Goal: Task Accomplishment & Management: Complete application form

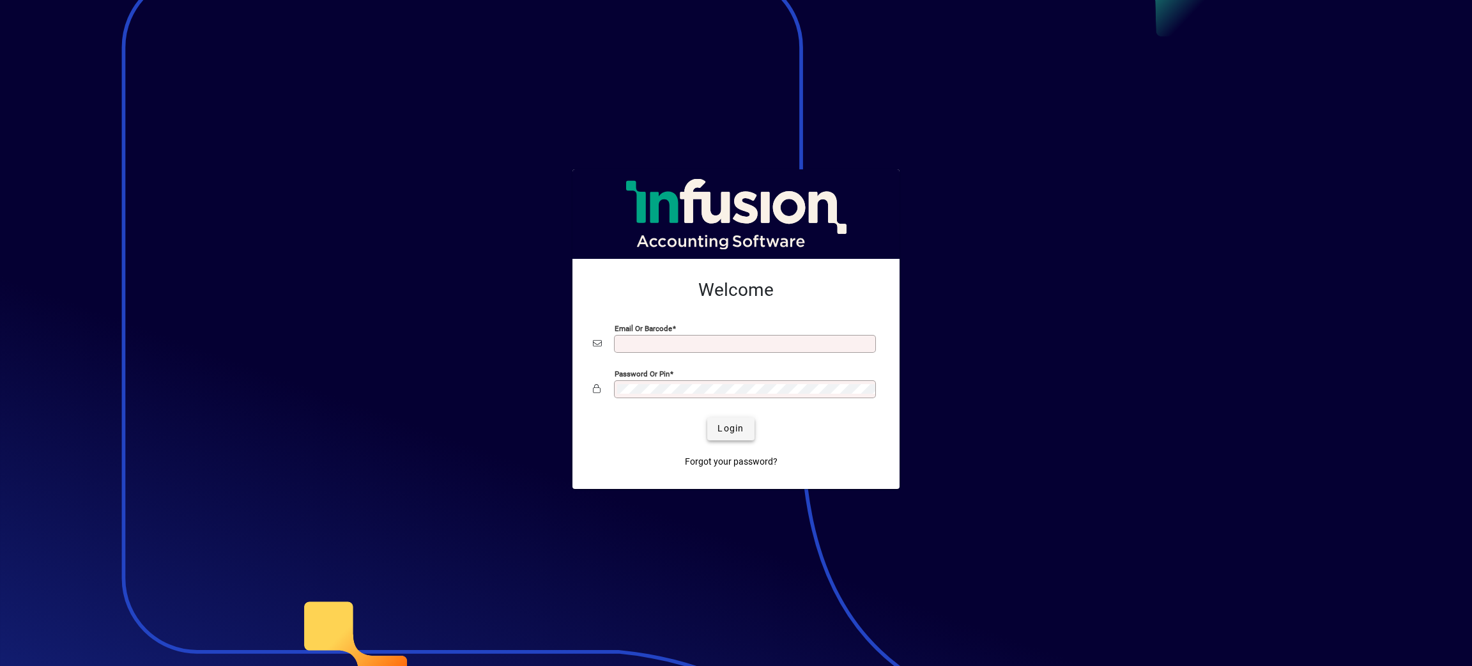
type input "**********"
click at [739, 428] on span "Login" at bounding box center [731, 428] width 26 height 13
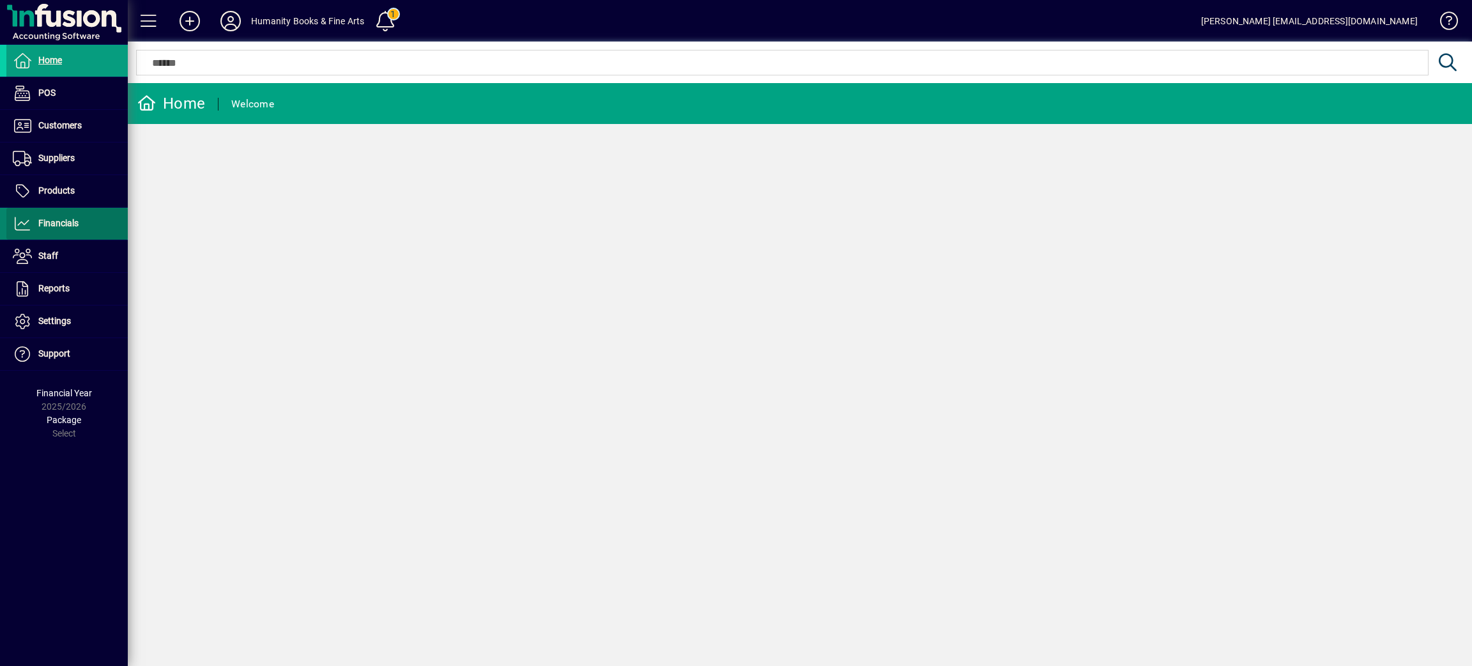
click at [60, 226] on span "Financials" at bounding box center [58, 223] width 40 height 10
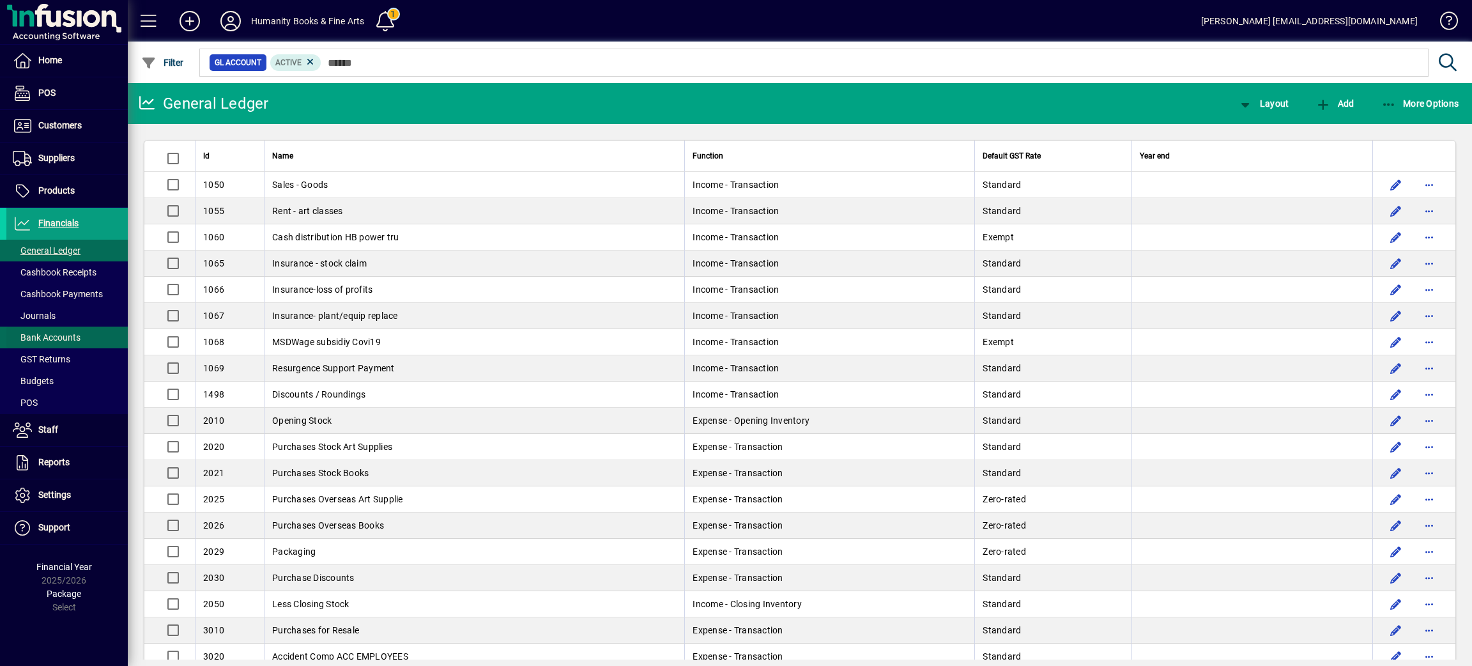
click at [62, 334] on span "Bank Accounts" at bounding box center [47, 337] width 68 height 10
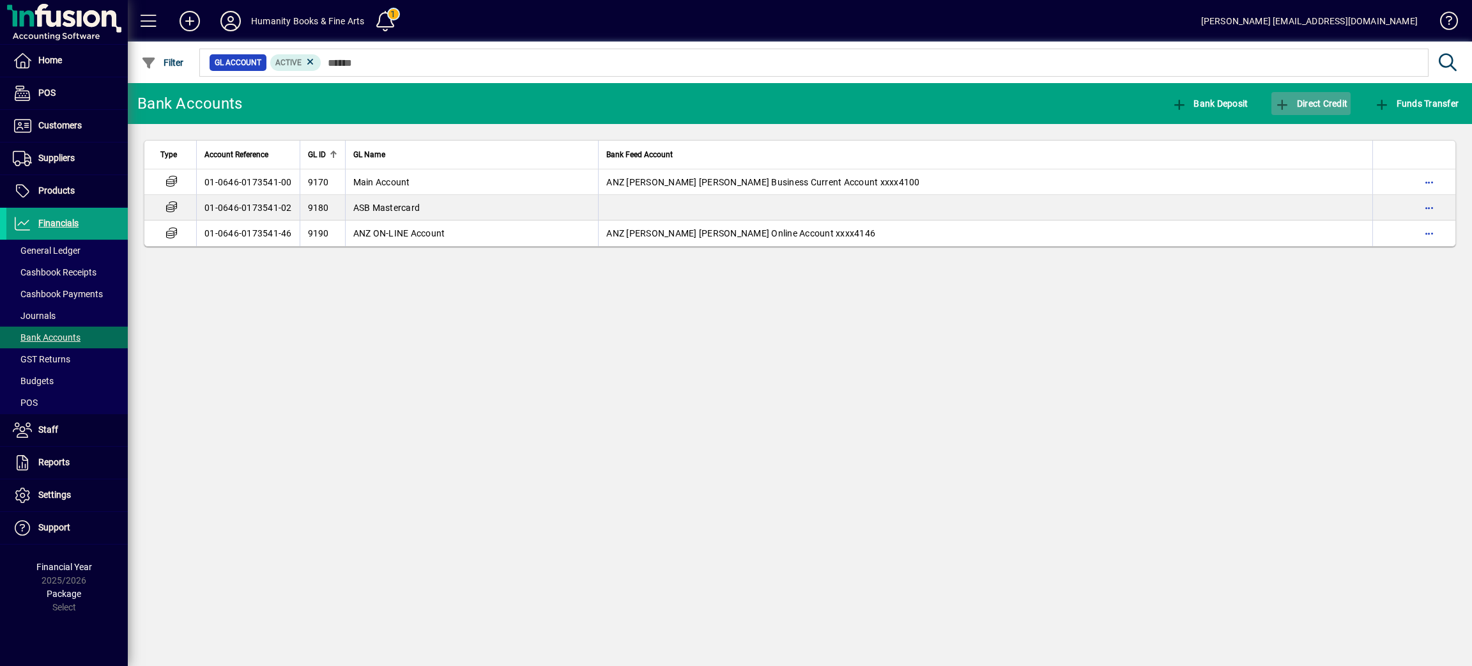
click at [1326, 102] on span "Direct Credit" at bounding box center [1311, 103] width 73 height 10
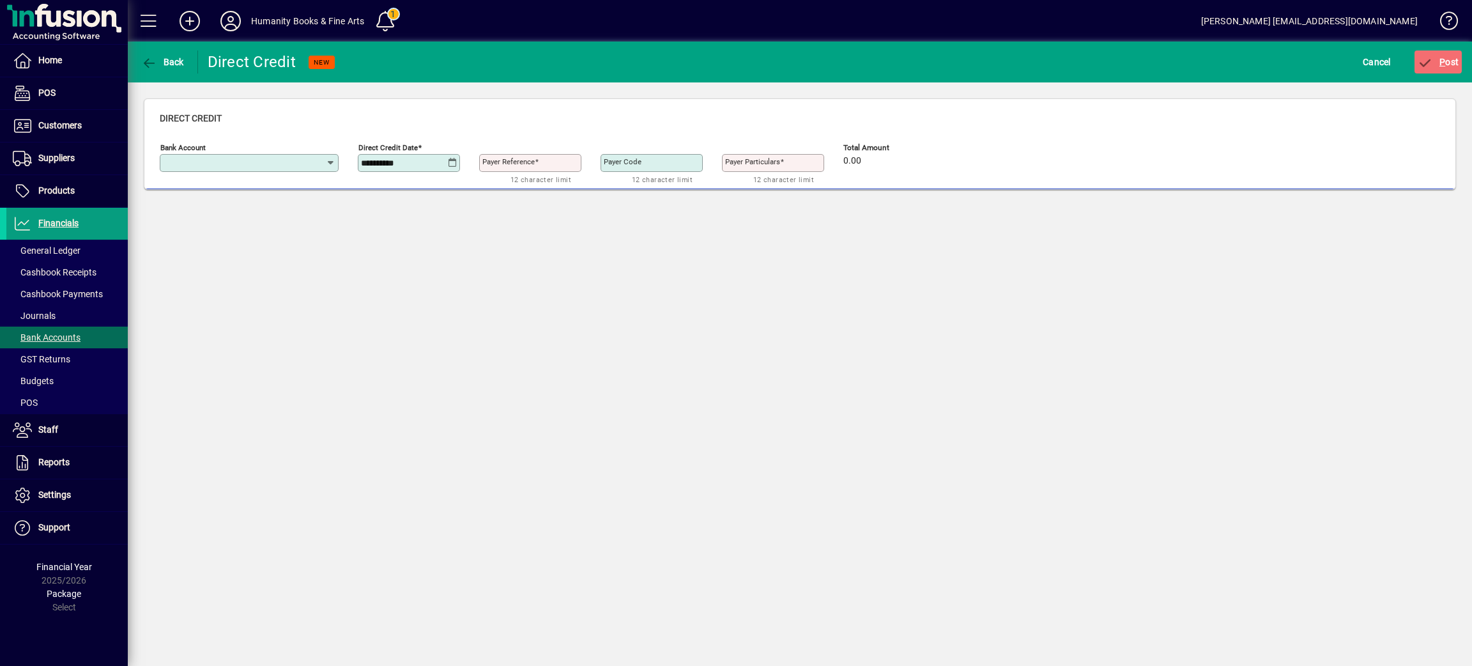
type input "**********"
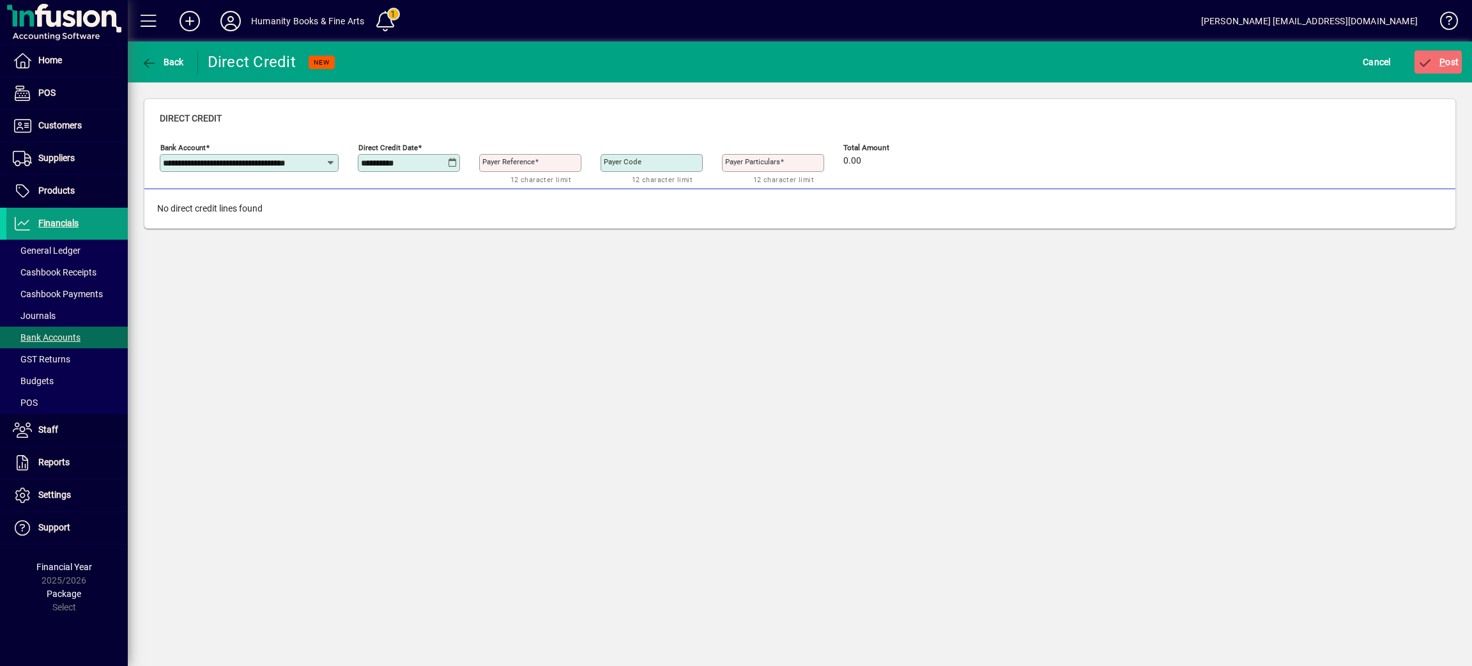
click at [457, 160] on div "**********" at bounding box center [410, 163] width 98 height 10
click at [453, 162] on icon at bounding box center [453, 163] width 10 height 10
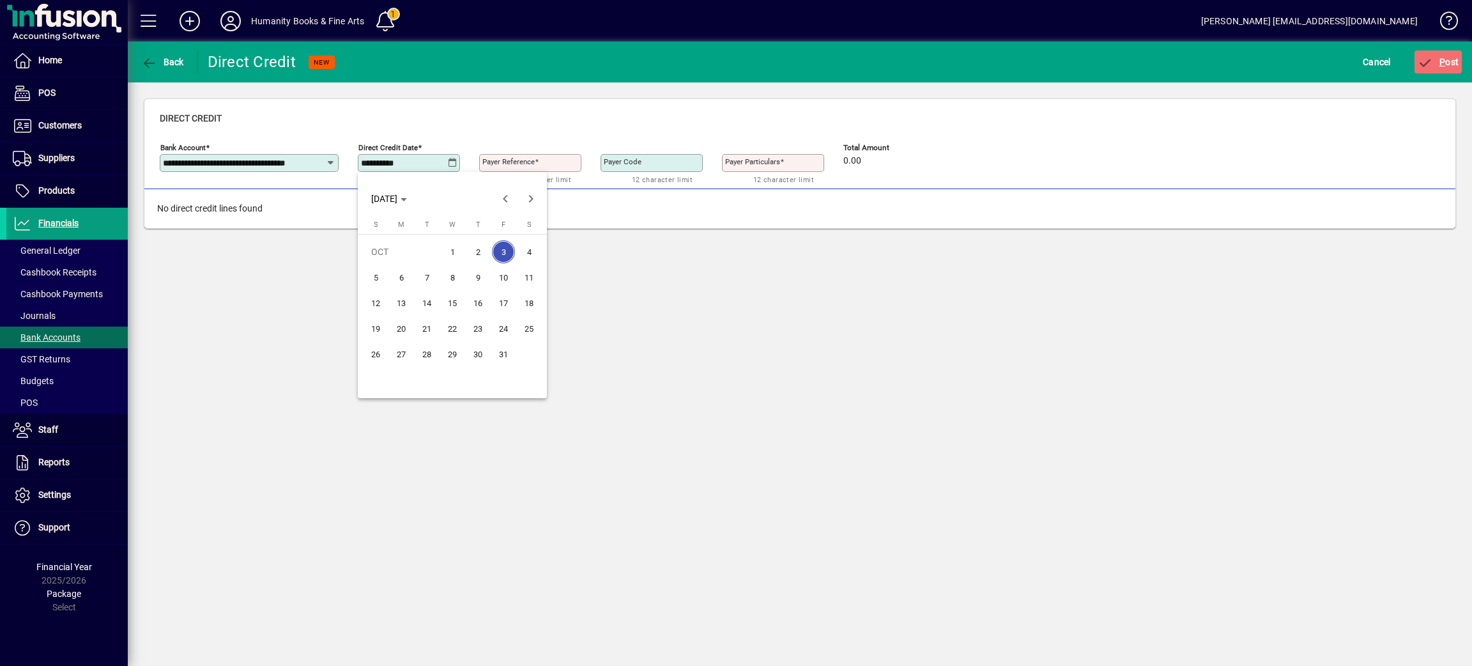
click at [534, 251] on span "4" at bounding box center [529, 251] width 23 height 23
type input "**********"
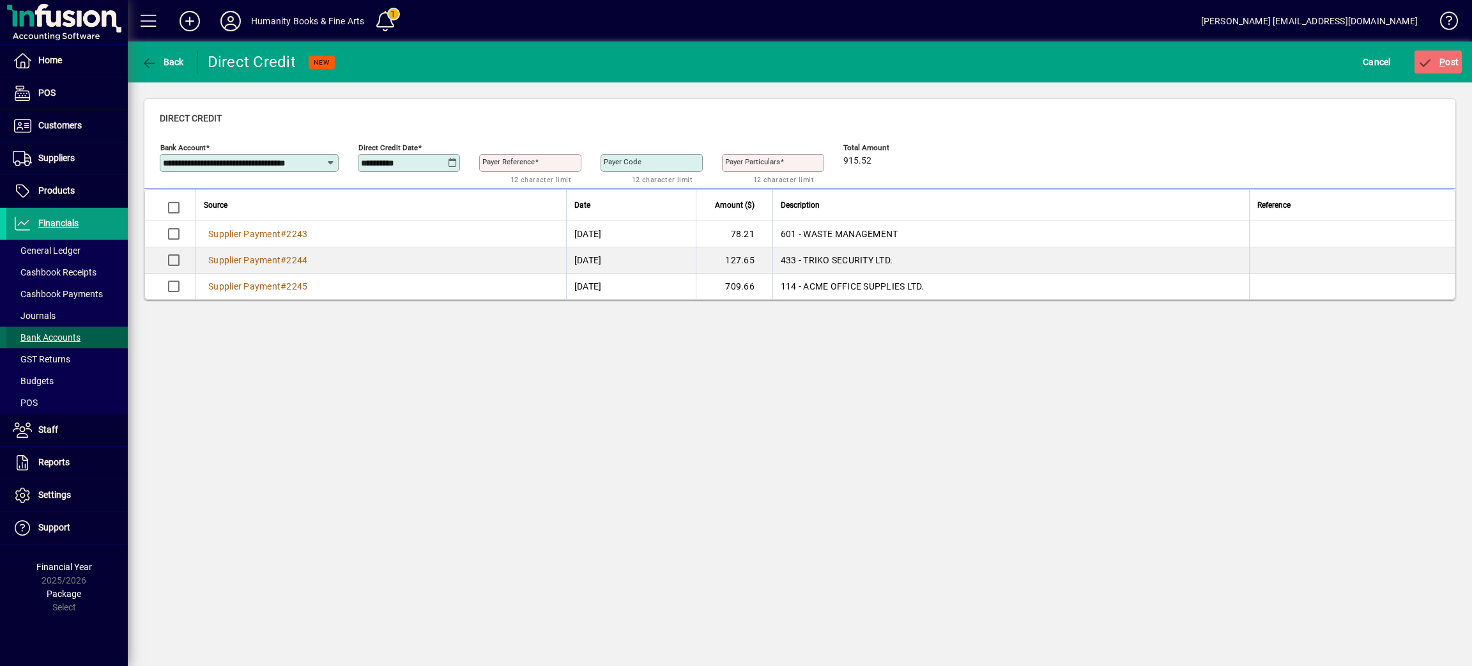
click at [40, 336] on span "Bank Accounts" at bounding box center [47, 337] width 68 height 10
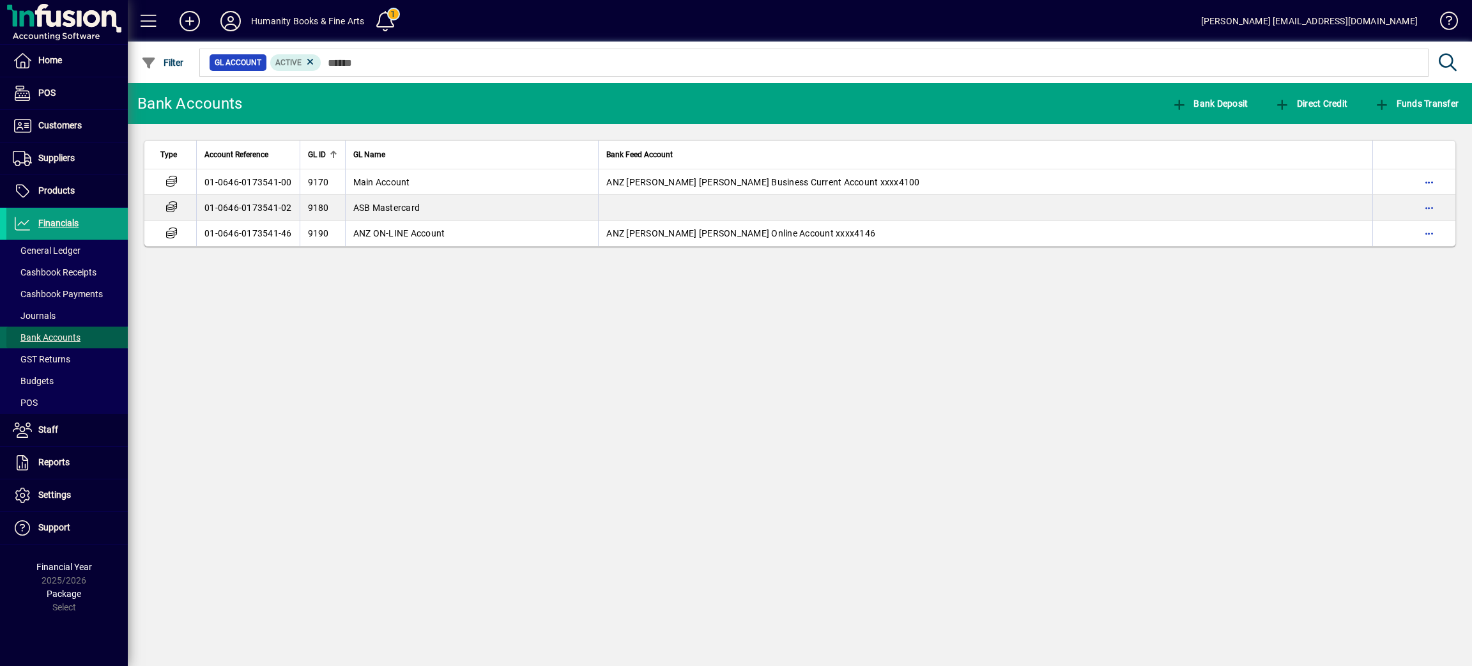
click at [51, 337] on span "Bank Accounts" at bounding box center [47, 337] width 68 height 10
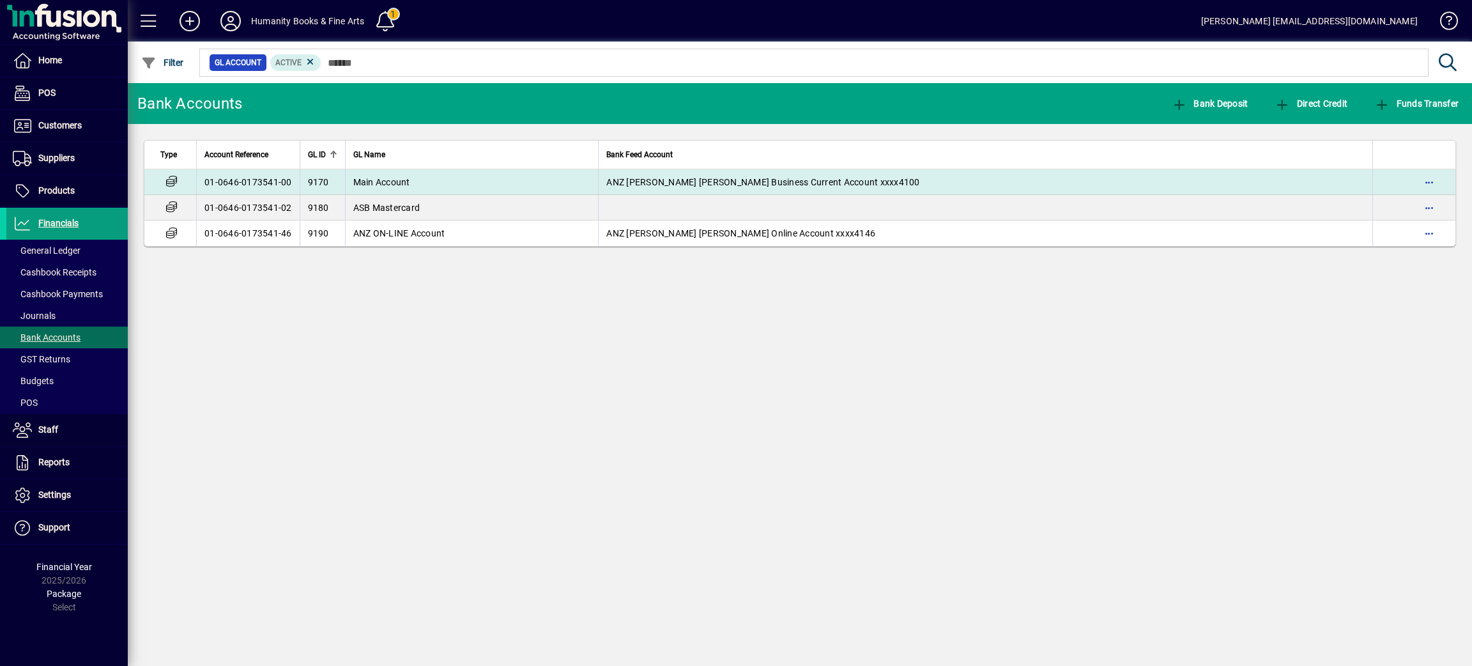
click at [408, 183] on td "Main Account" at bounding box center [472, 182] width 254 height 26
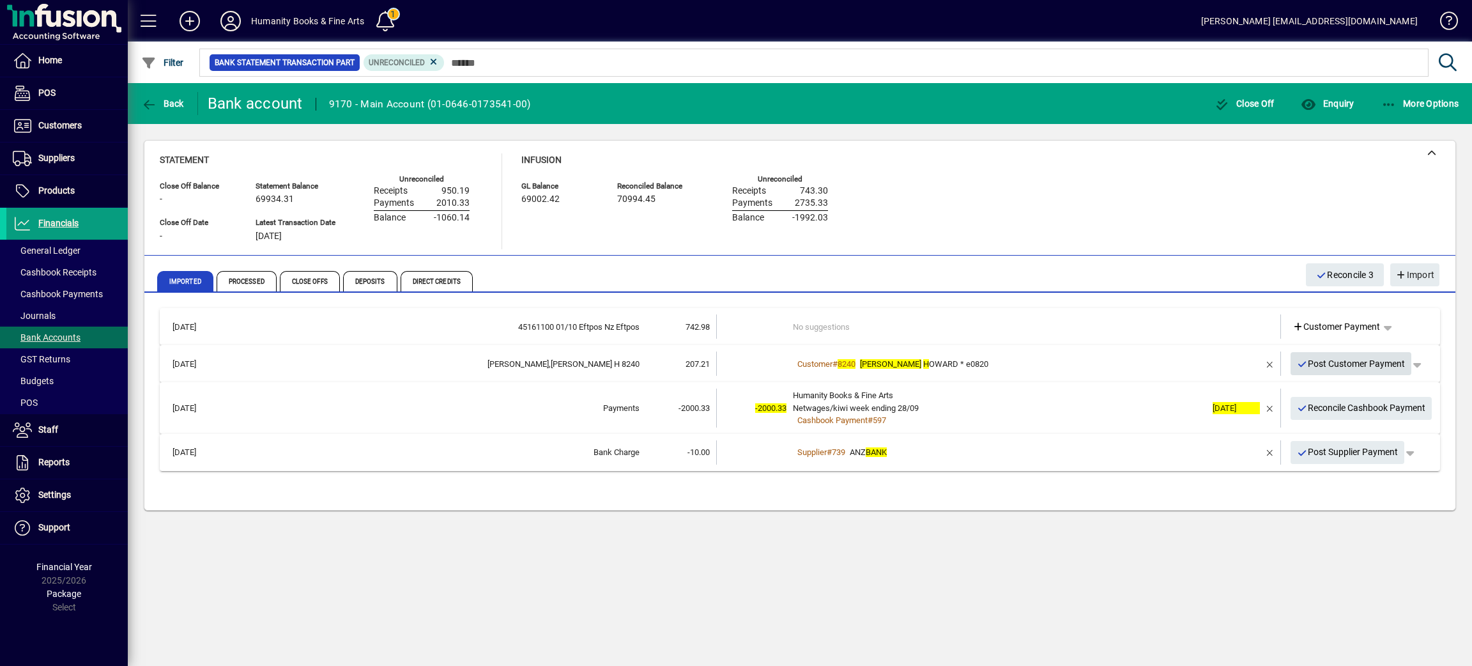
click at [1328, 367] on span "Post Customer Payment" at bounding box center [1351, 363] width 109 height 21
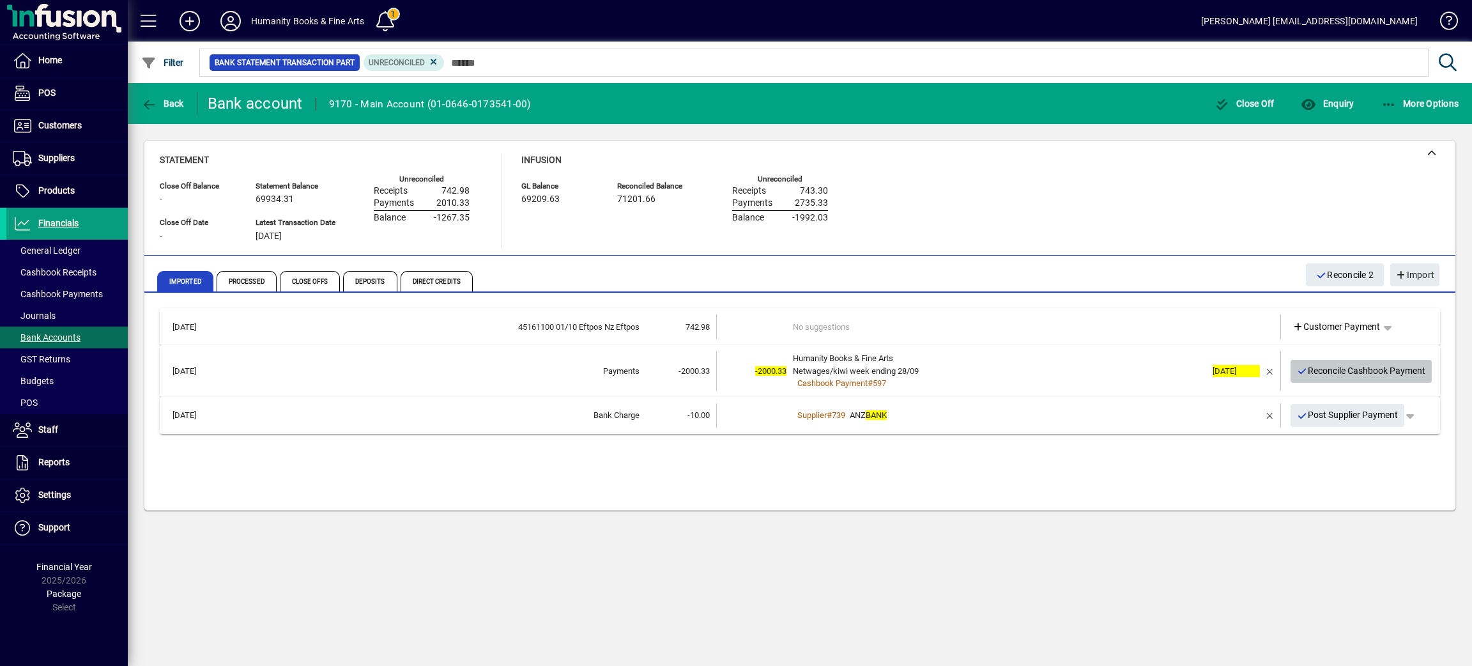
click at [1329, 368] on span "Reconcile Cashbook Payment" at bounding box center [1361, 370] width 129 height 21
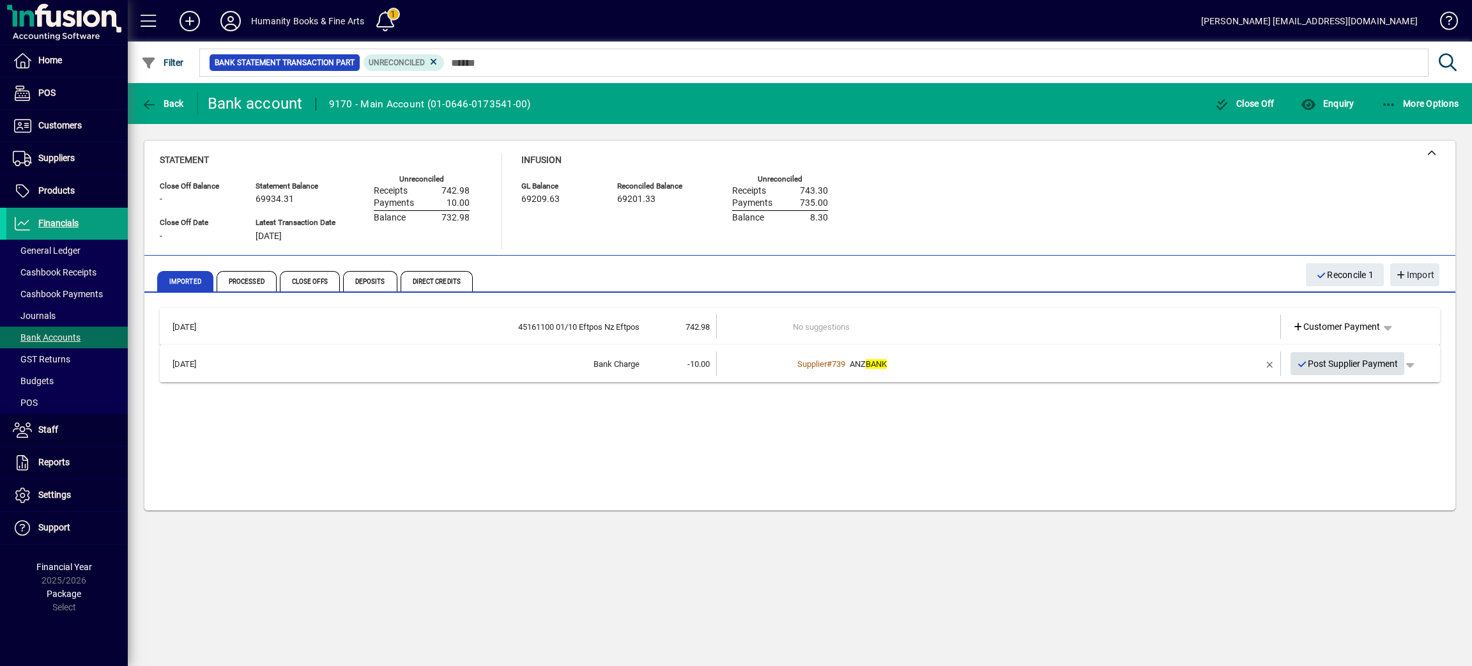
click at [1329, 365] on span "Post Supplier Payment" at bounding box center [1348, 363] width 102 height 21
click at [48, 340] on span "Bank Accounts" at bounding box center [47, 337] width 68 height 10
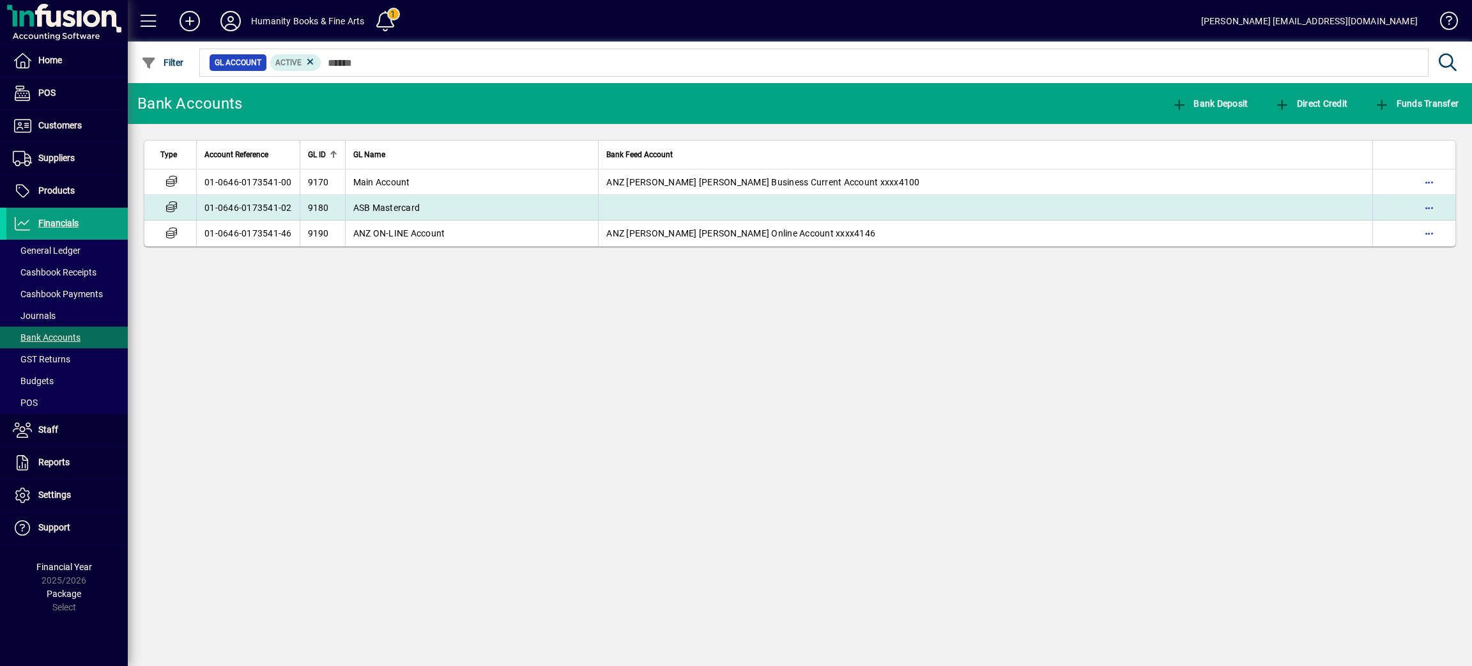
click at [397, 203] on span "ASB Mastercard" at bounding box center [386, 208] width 67 height 10
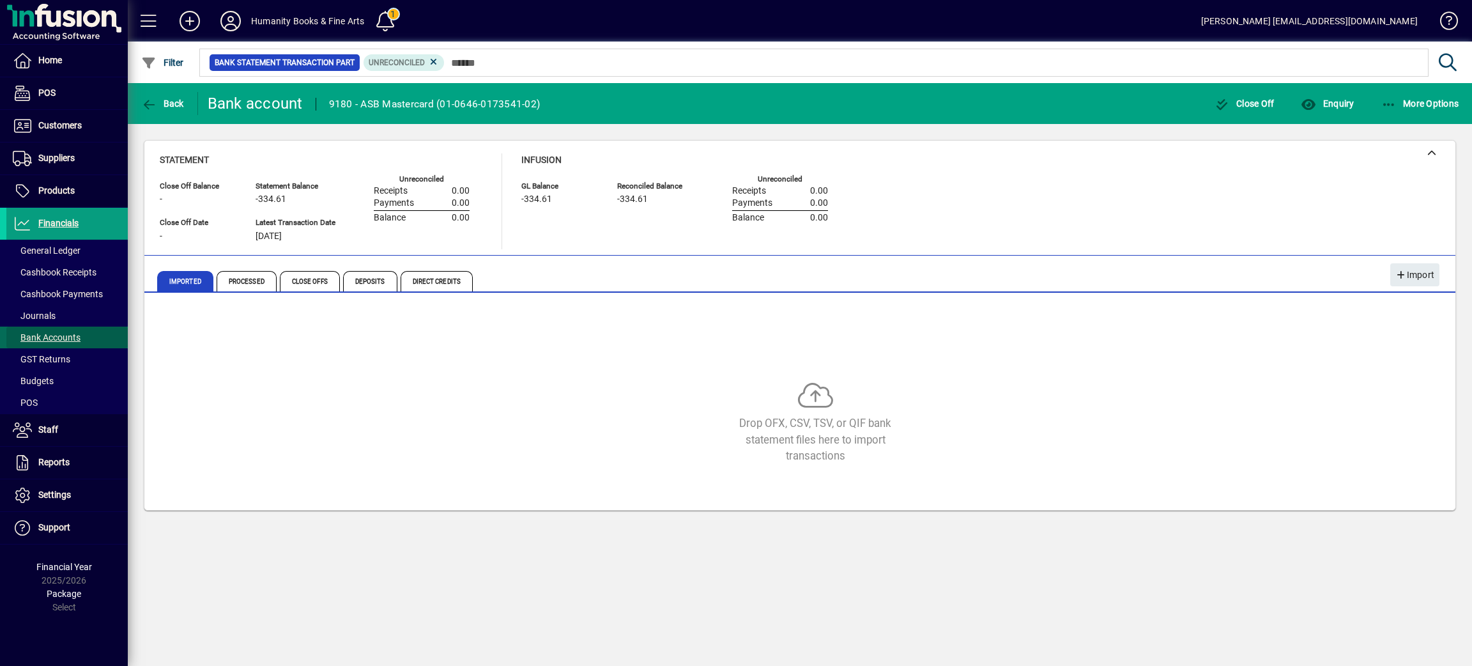
click at [61, 335] on span "Bank Accounts" at bounding box center [47, 337] width 68 height 10
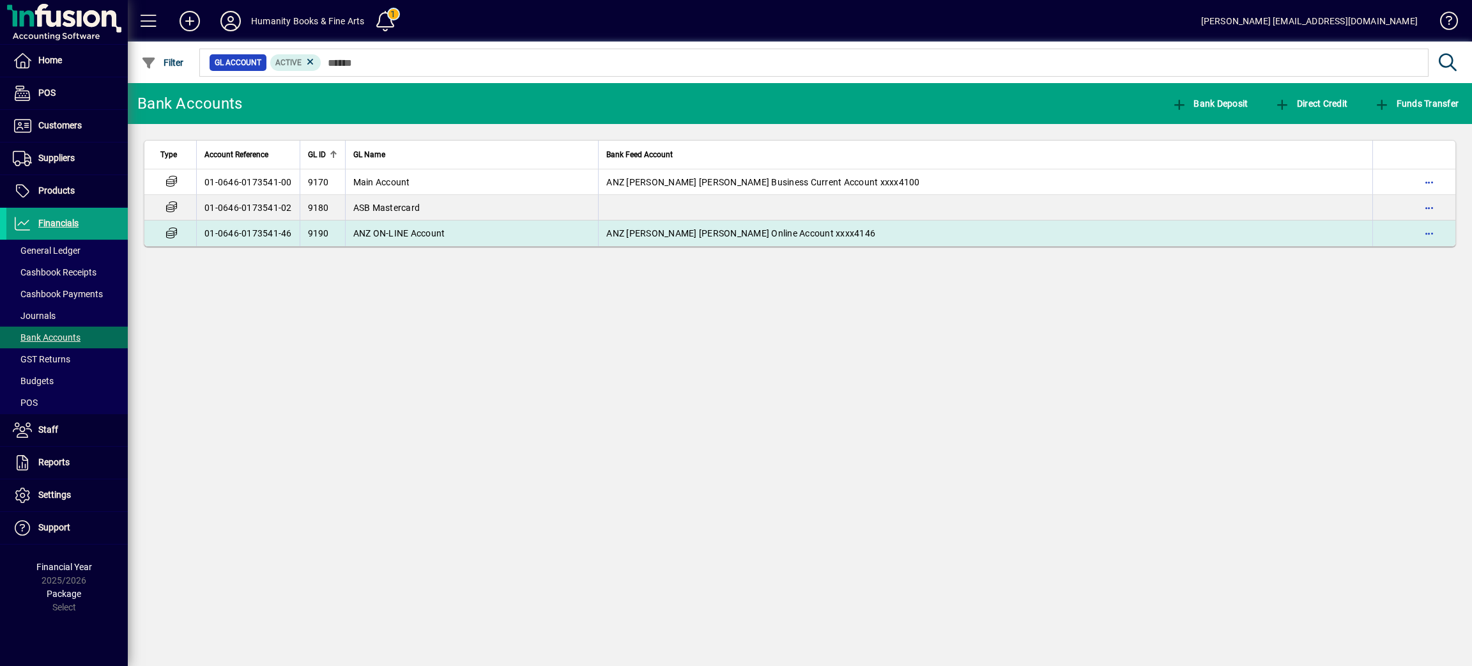
click at [465, 238] on td "ANZ ON-LINE Account" at bounding box center [472, 233] width 254 height 26
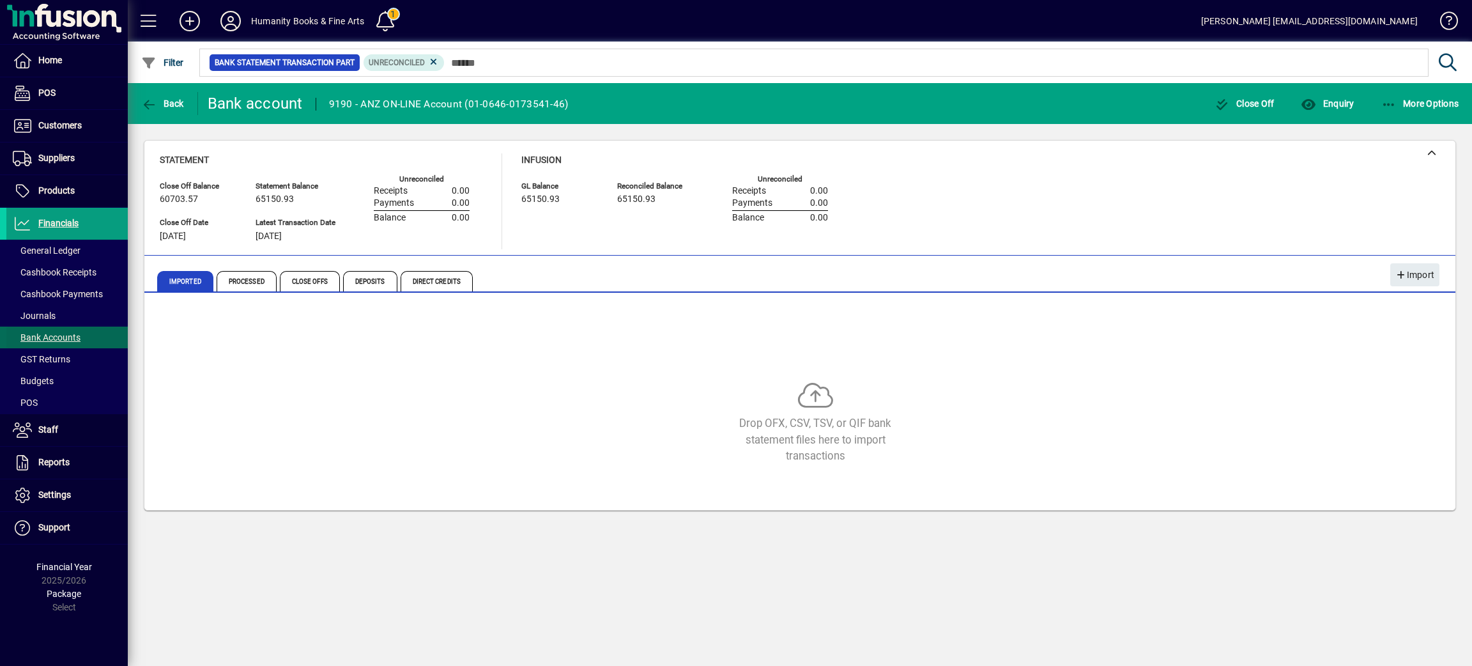
click at [37, 335] on span "Bank Accounts" at bounding box center [47, 337] width 68 height 10
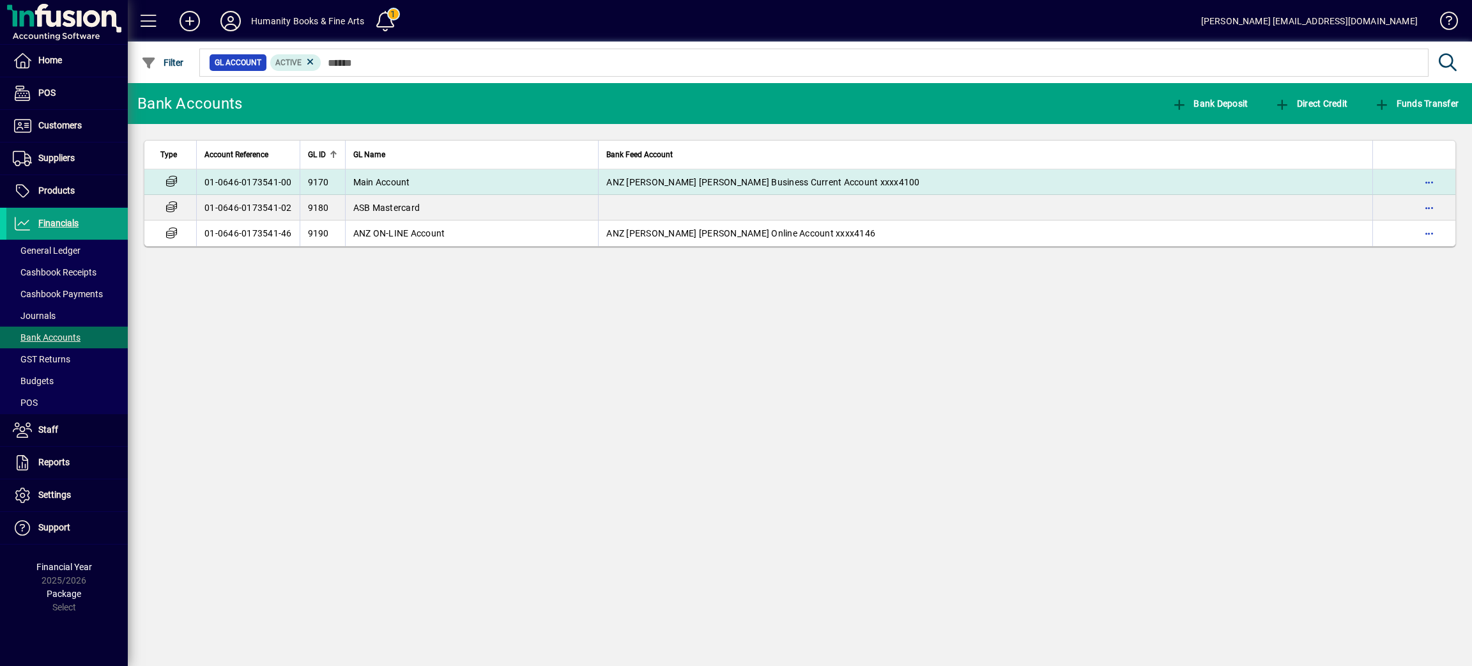
click at [389, 171] on td "Main Account" at bounding box center [472, 182] width 254 height 26
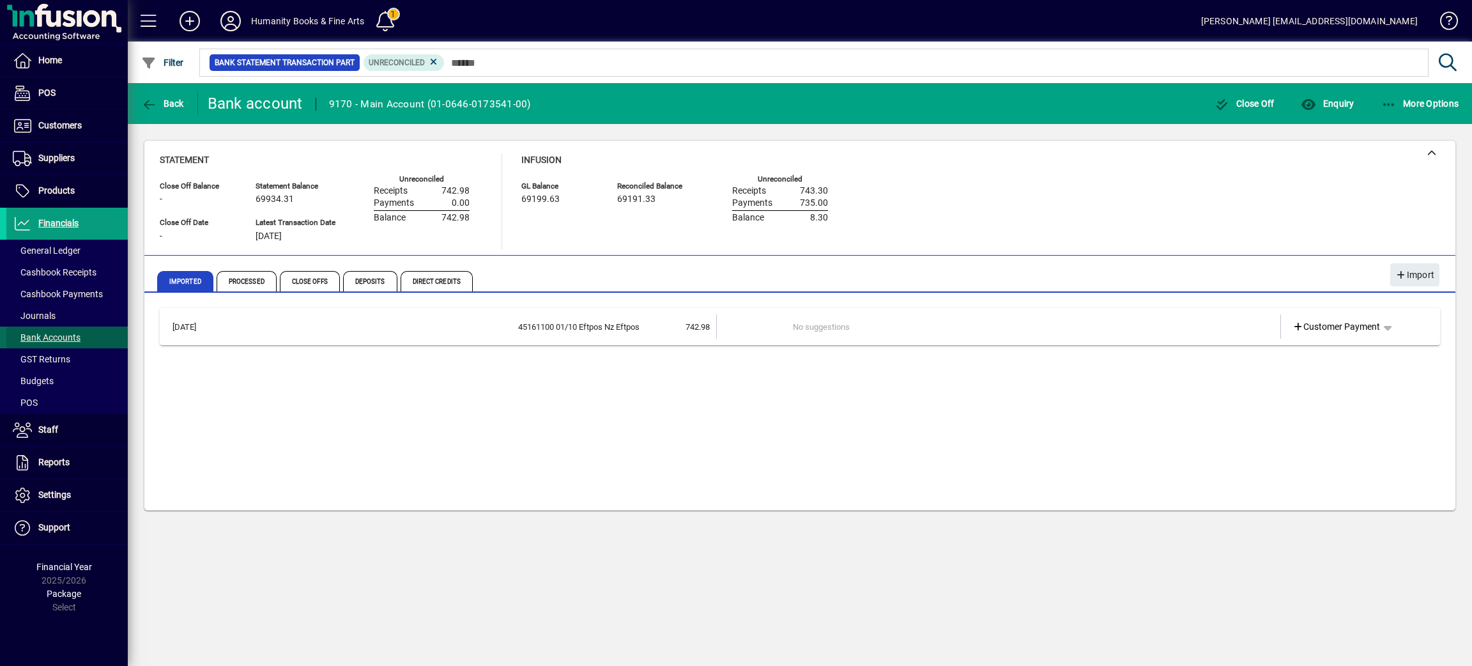
click at [64, 332] on span "Bank Accounts" at bounding box center [47, 337] width 68 height 10
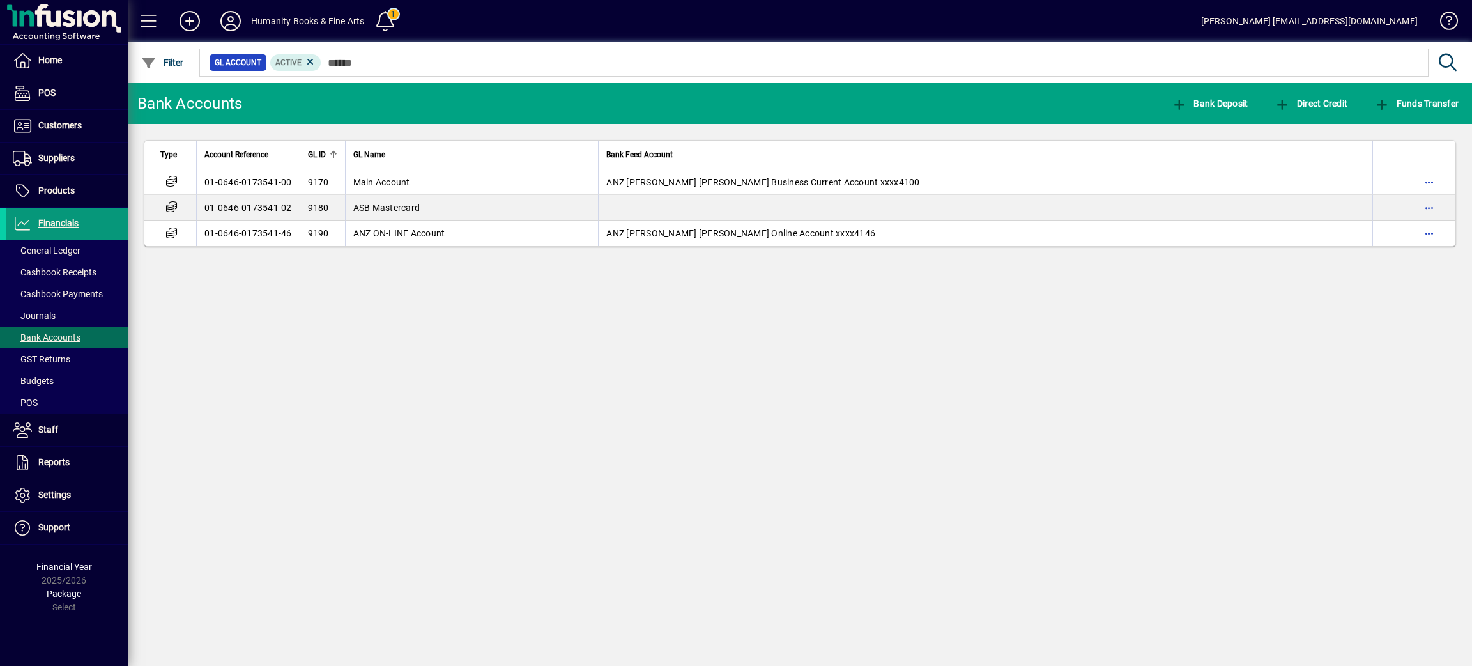
click at [59, 221] on span "Financials" at bounding box center [58, 223] width 40 height 10
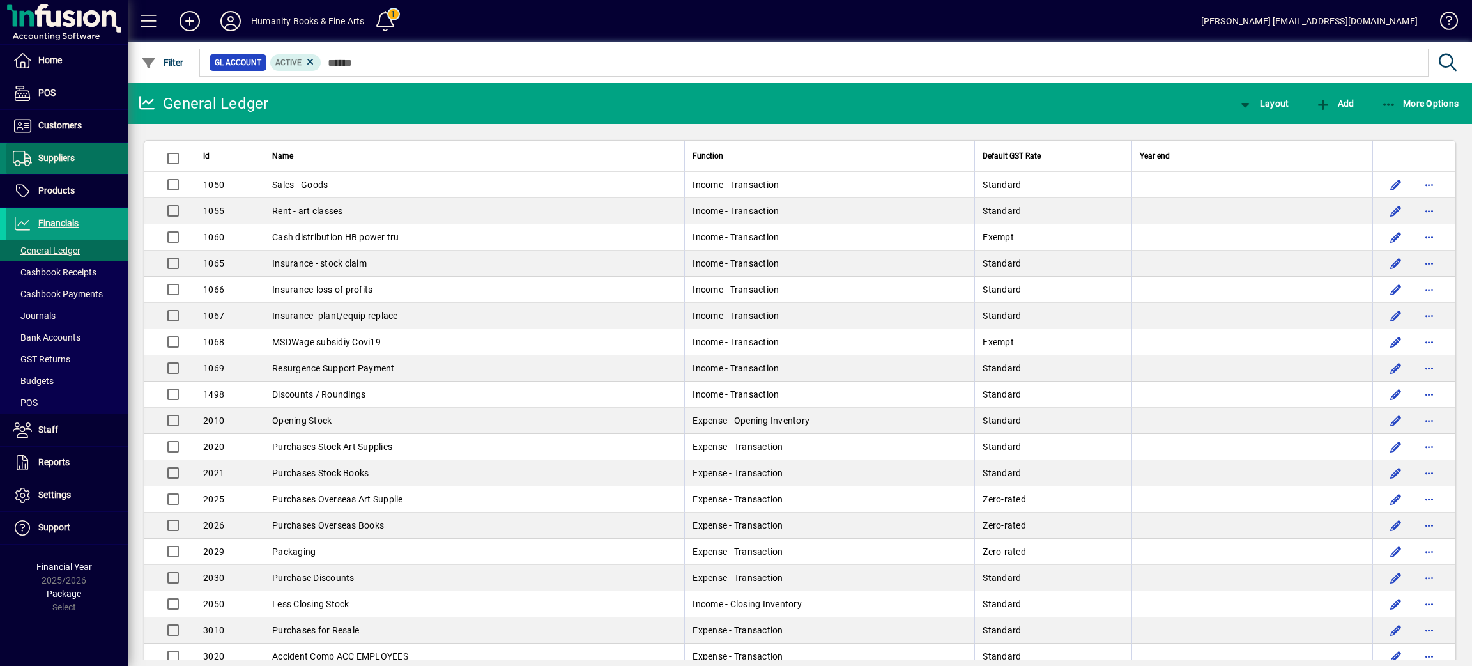
click at [75, 165] on span at bounding box center [66, 158] width 121 height 31
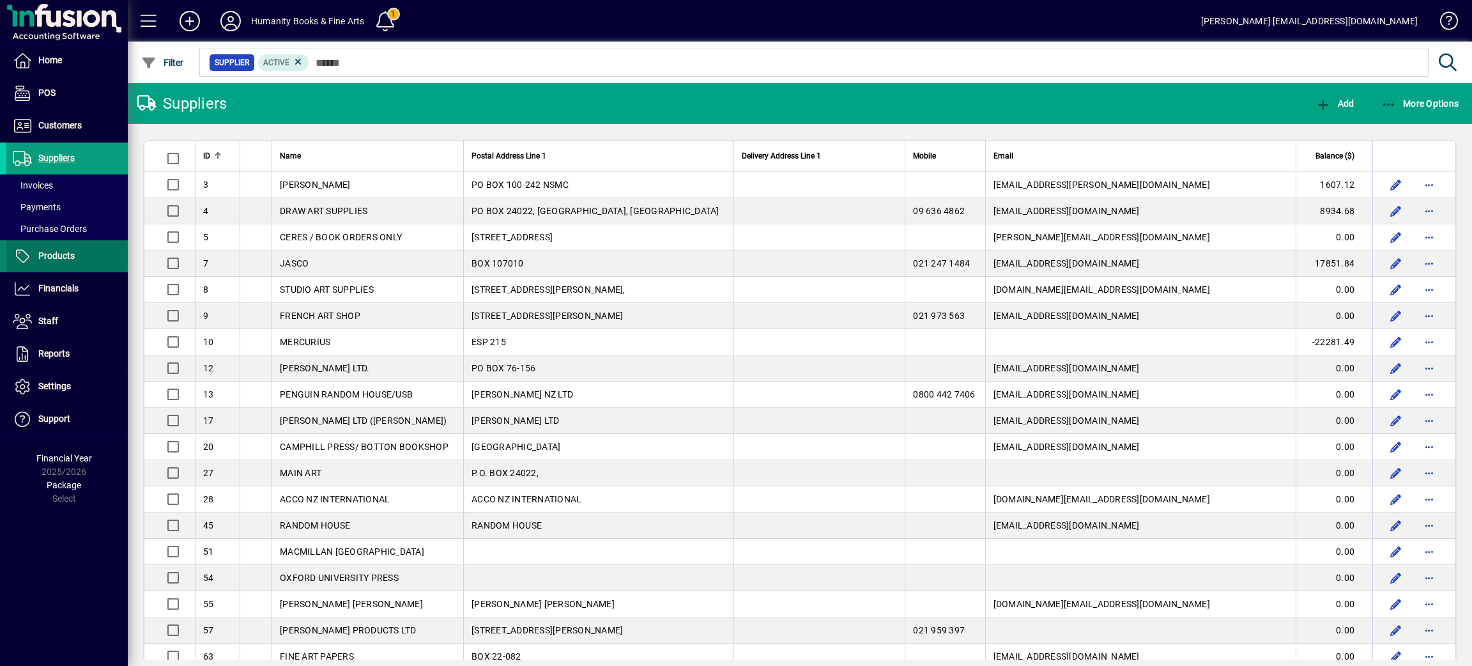
click at [37, 247] on span at bounding box center [66, 256] width 121 height 31
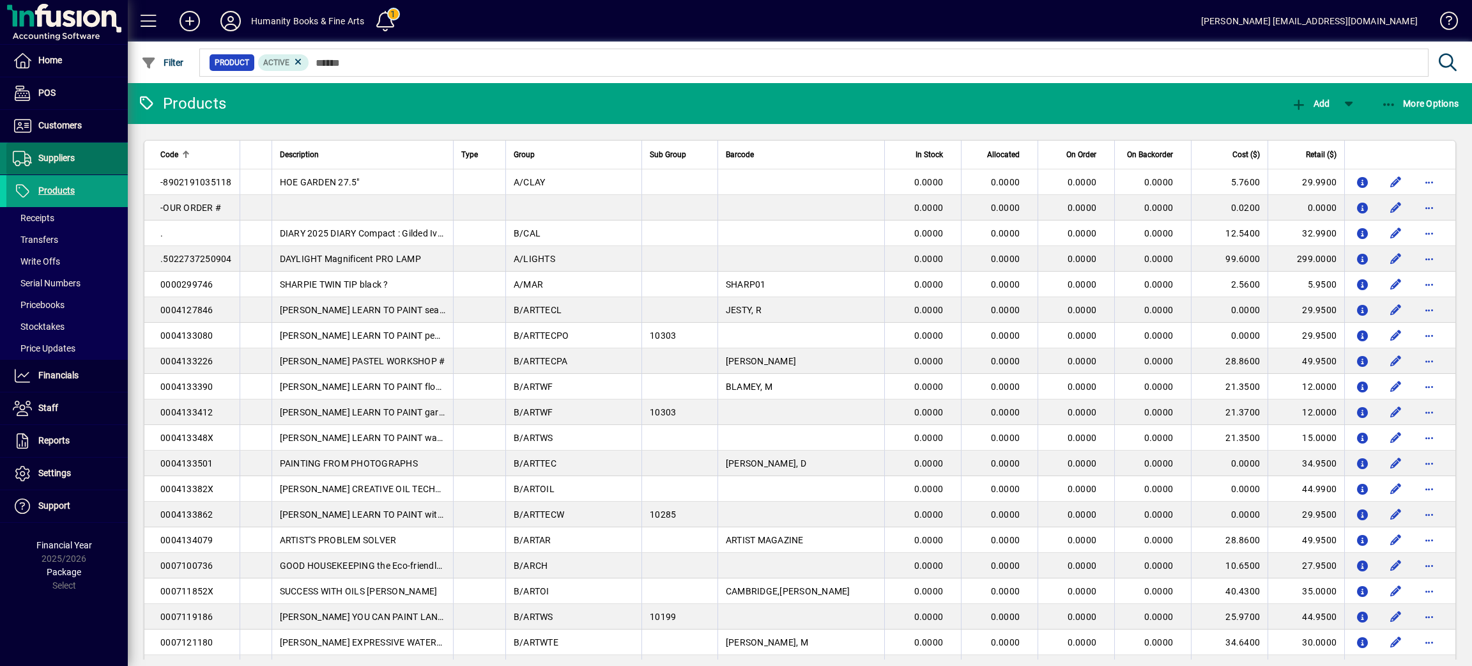
click at [57, 157] on span "Suppliers" at bounding box center [56, 158] width 36 height 10
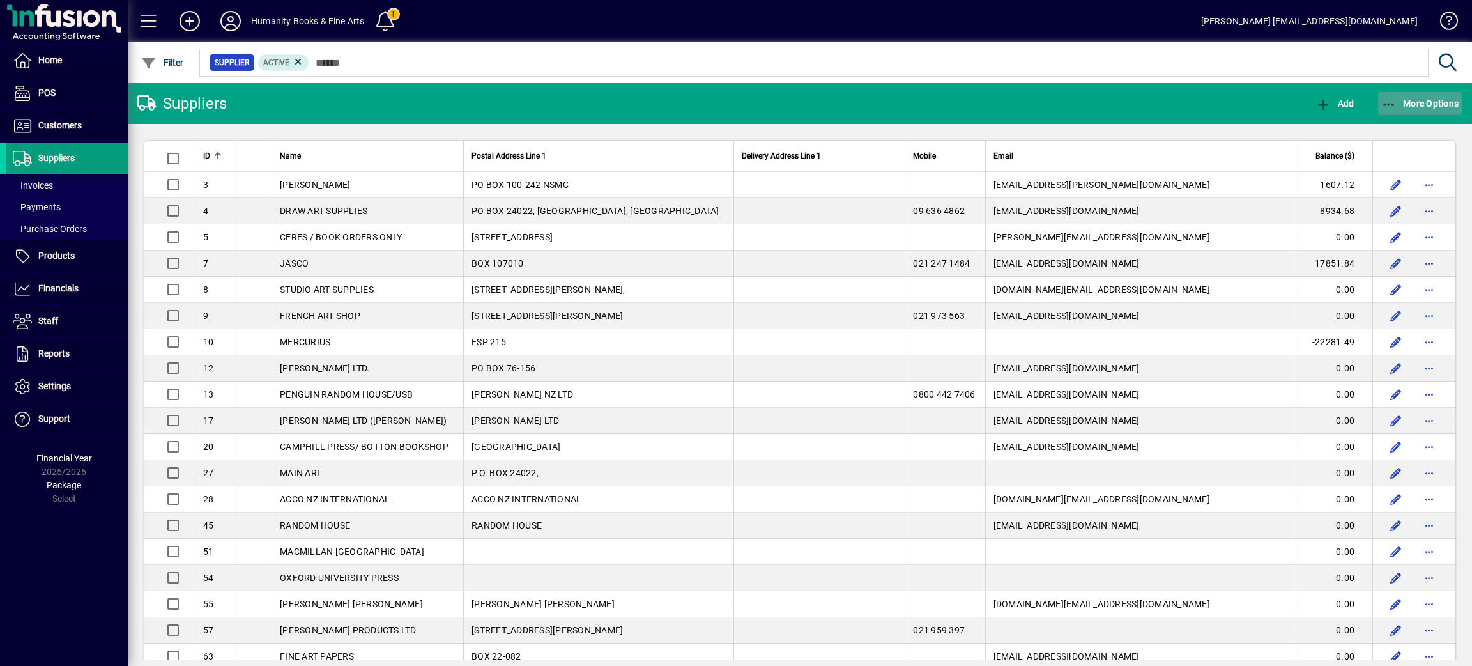
click at [1393, 102] on icon "button" at bounding box center [1389, 104] width 16 height 13
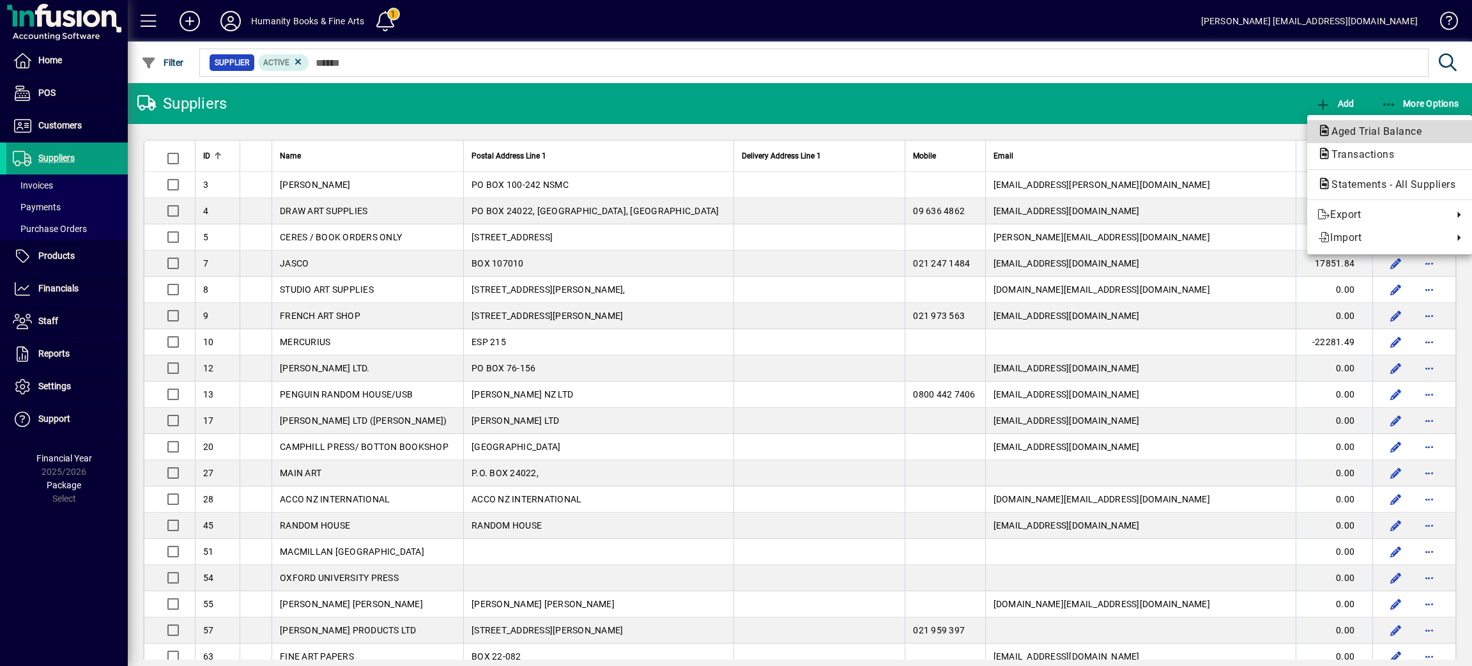
click at [1371, 128] on span "Aged Trial Balance" at bounding box center [1373, 131] width 111 height 12
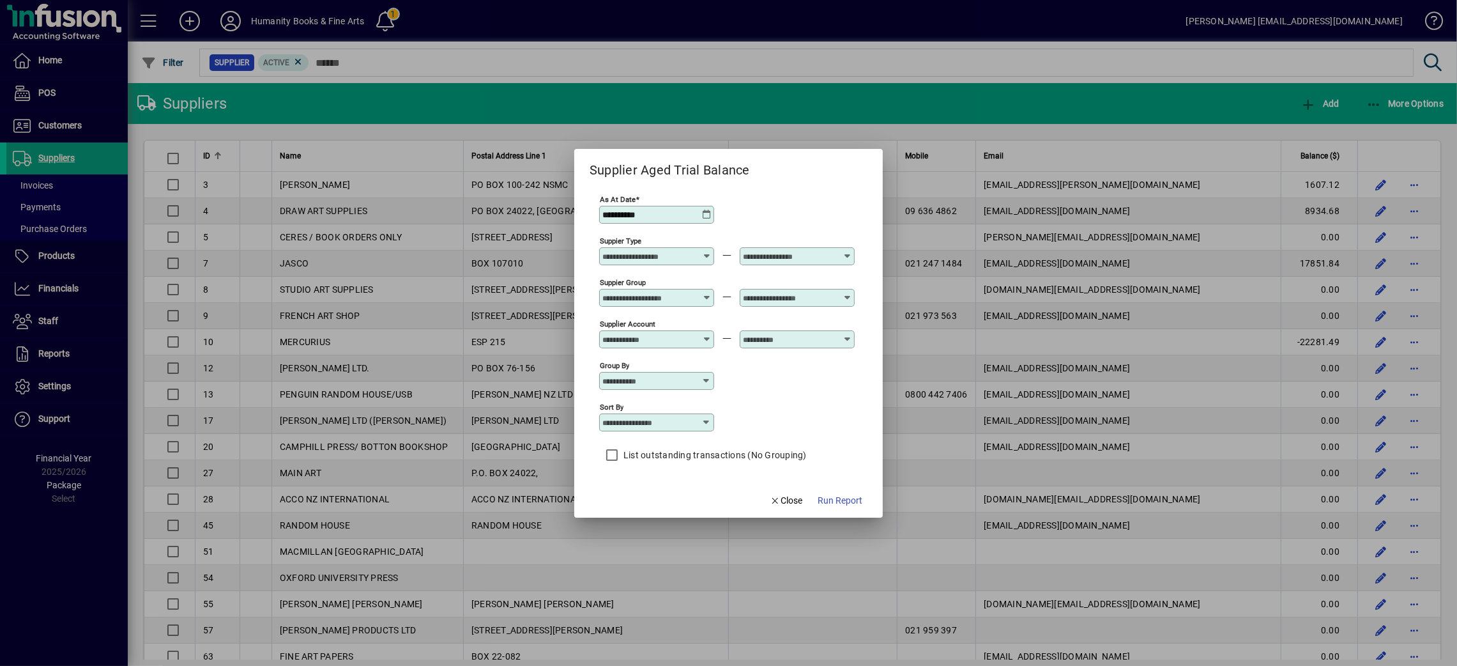
click at [711, 211] on div "**********" at bounding box center [656, 215] width 115 height 18
click at [708, 210] on icon at bounding box center [707, 215] width 10 height 10
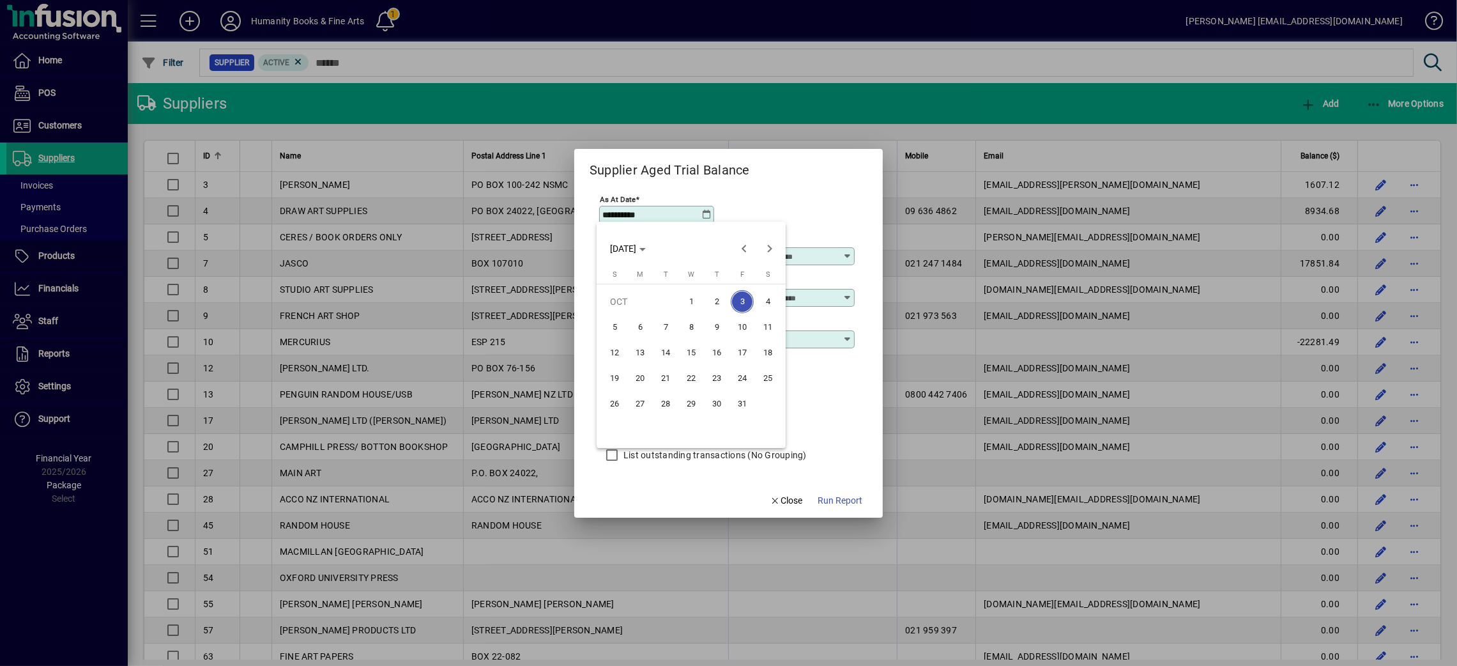
click at [765, 302] on span "4" at bounding box center [768, 301] width 23 height 23
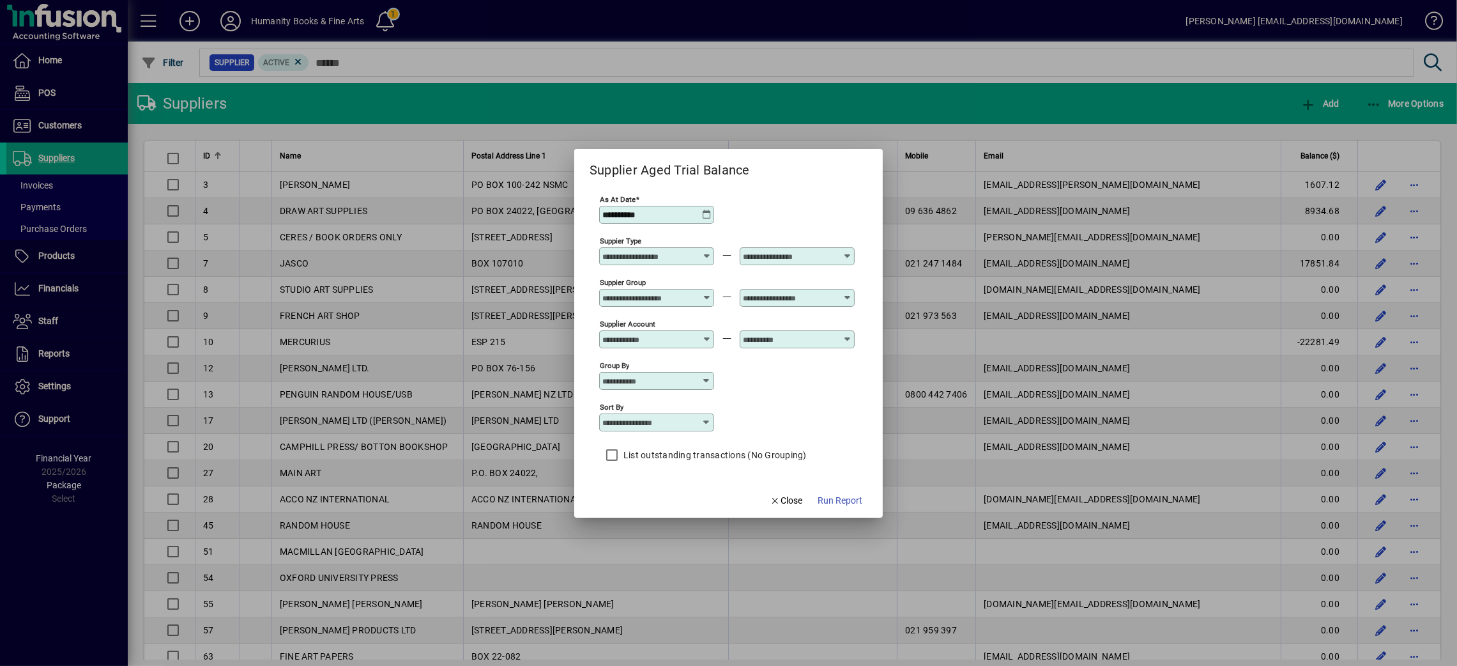
click at [705, 217] on icon at bounding box center [707, 215] width 10 height 10
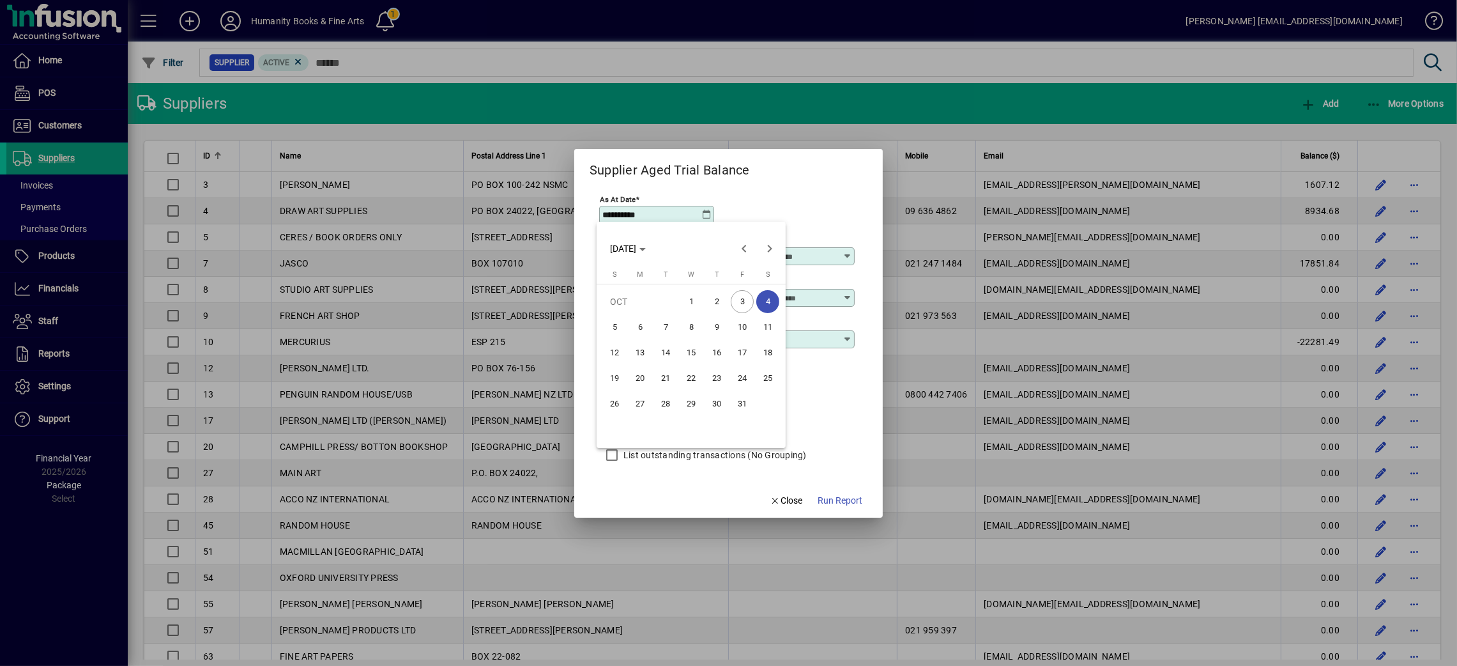
click at [615, 326] on span "5" at bounding box center [614, 327] width 23 height 23
type input "**********"
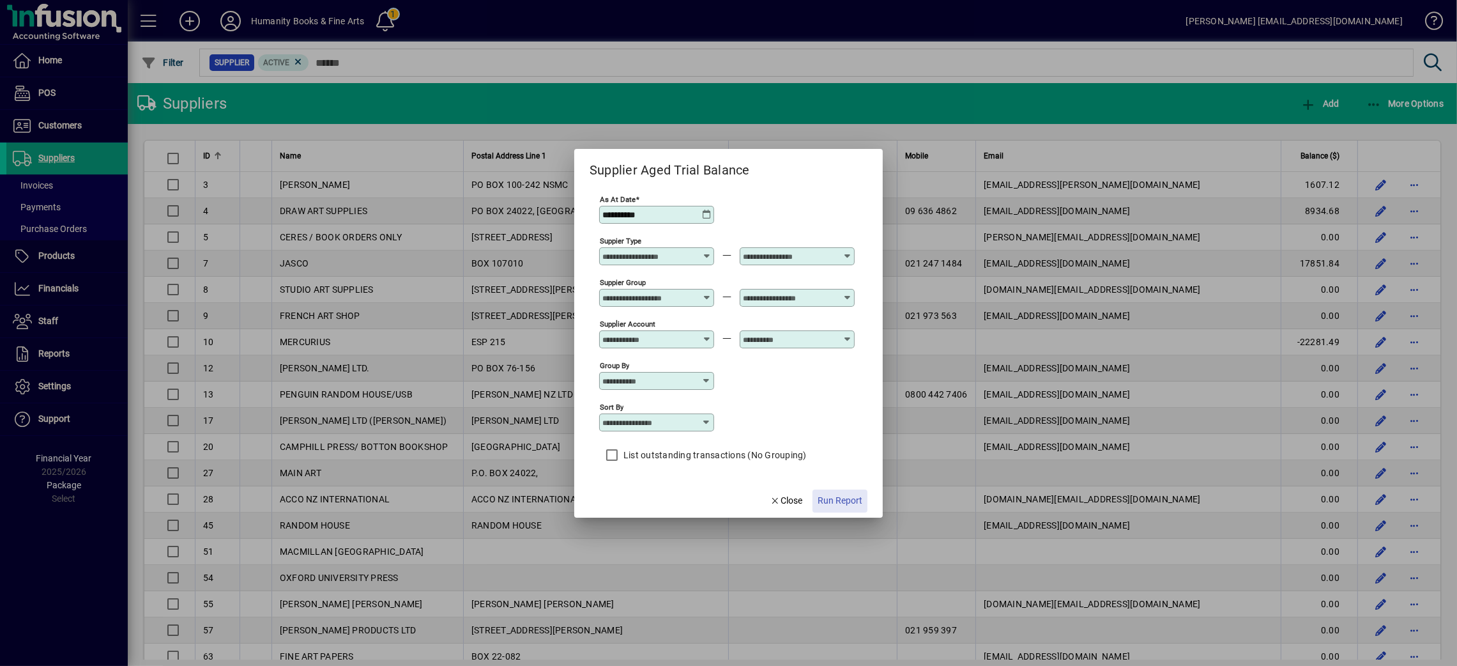
click at [839, 494] on span "button" at bounding box center [840, 501] width 55 height 31
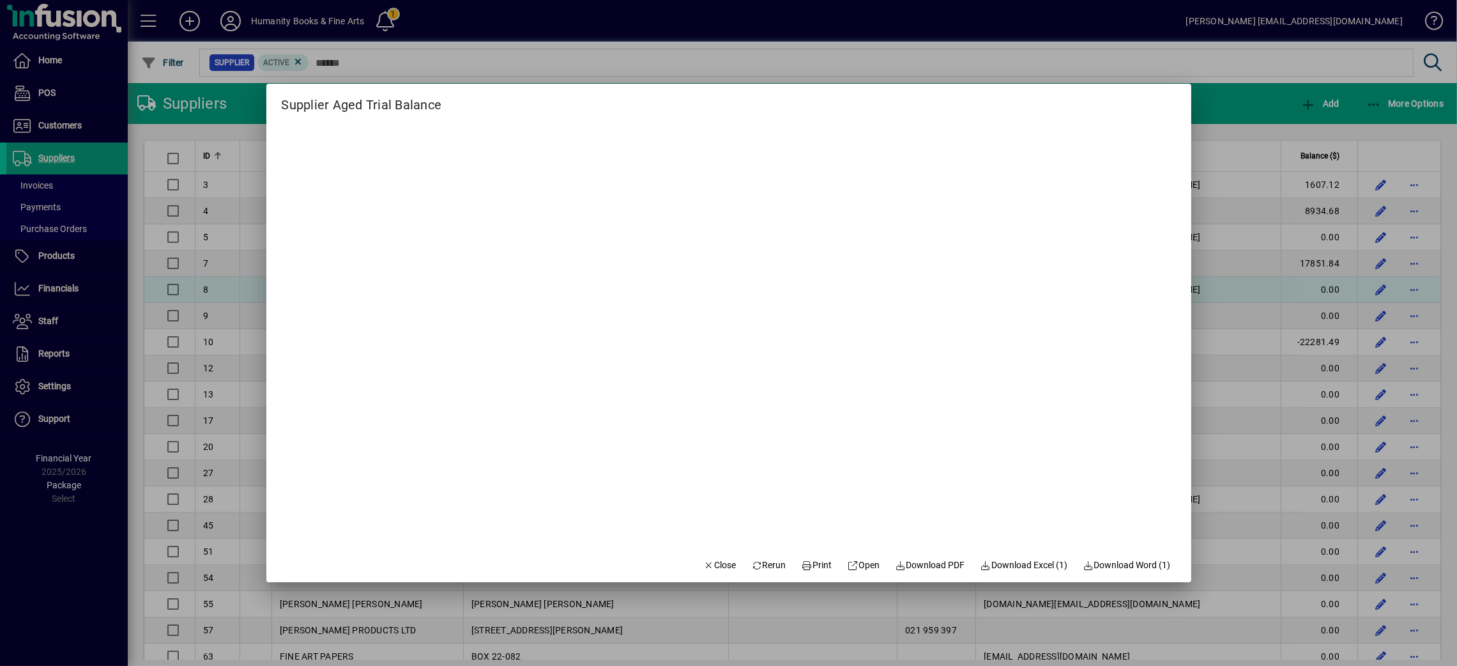
drag, startPoint x: 1327, startPoint y: 337, endPoint x: 1268, endPoint y: 289, distance: 75.9
click at [1325, 337] on div at bounding box center [728, 333] width 1457 height 666
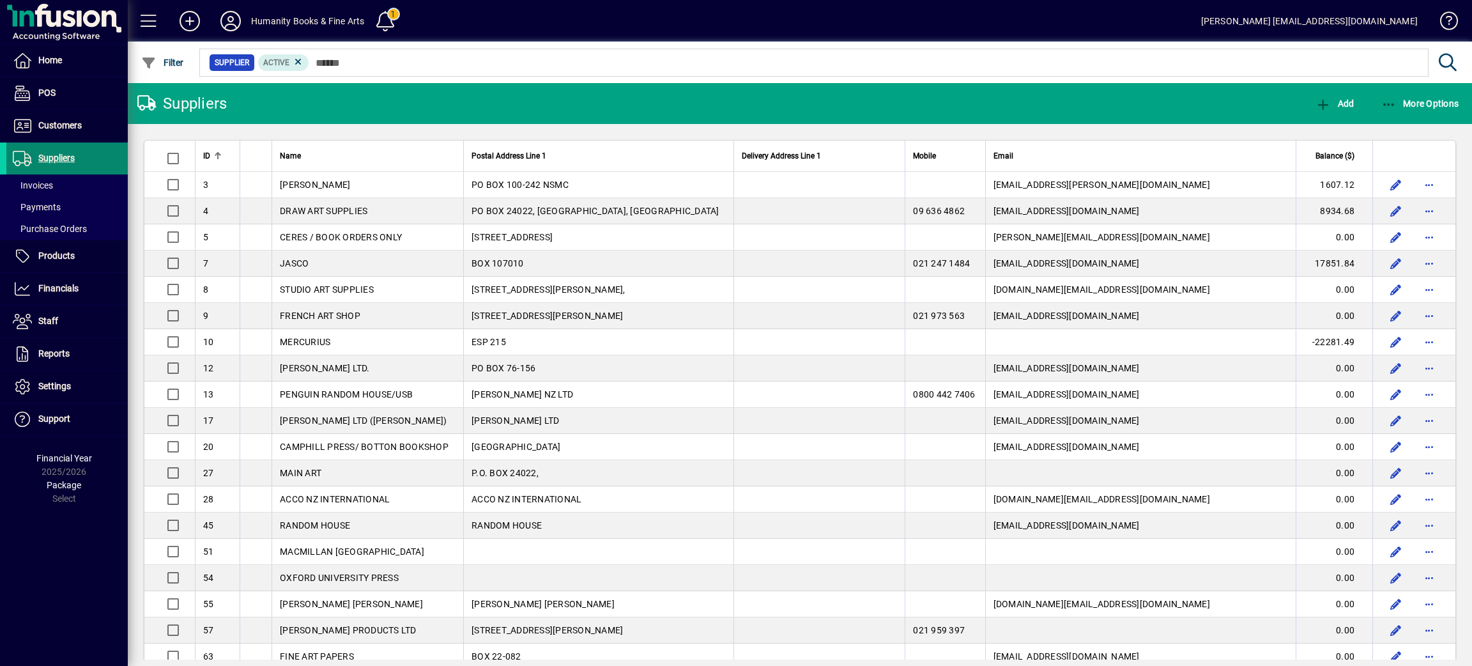
click at [63, 160] on span "Suppliers" at bounding box center [56, 158] width 36 height 10
click at [49, 206] on span "Payments" at bounding box center [37, 207] width 48 height 10
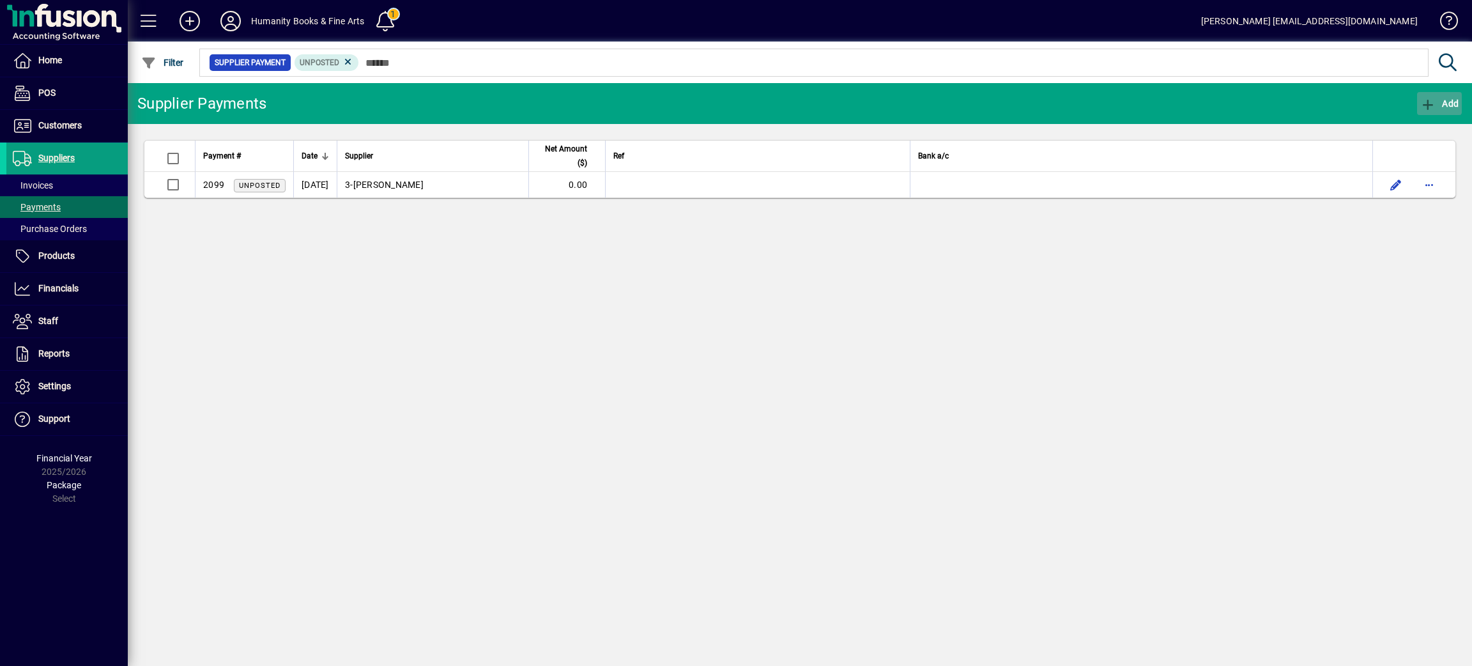
click at [1417, 109] on span "button" at bounding box center [1439, 103] width 45 height 31
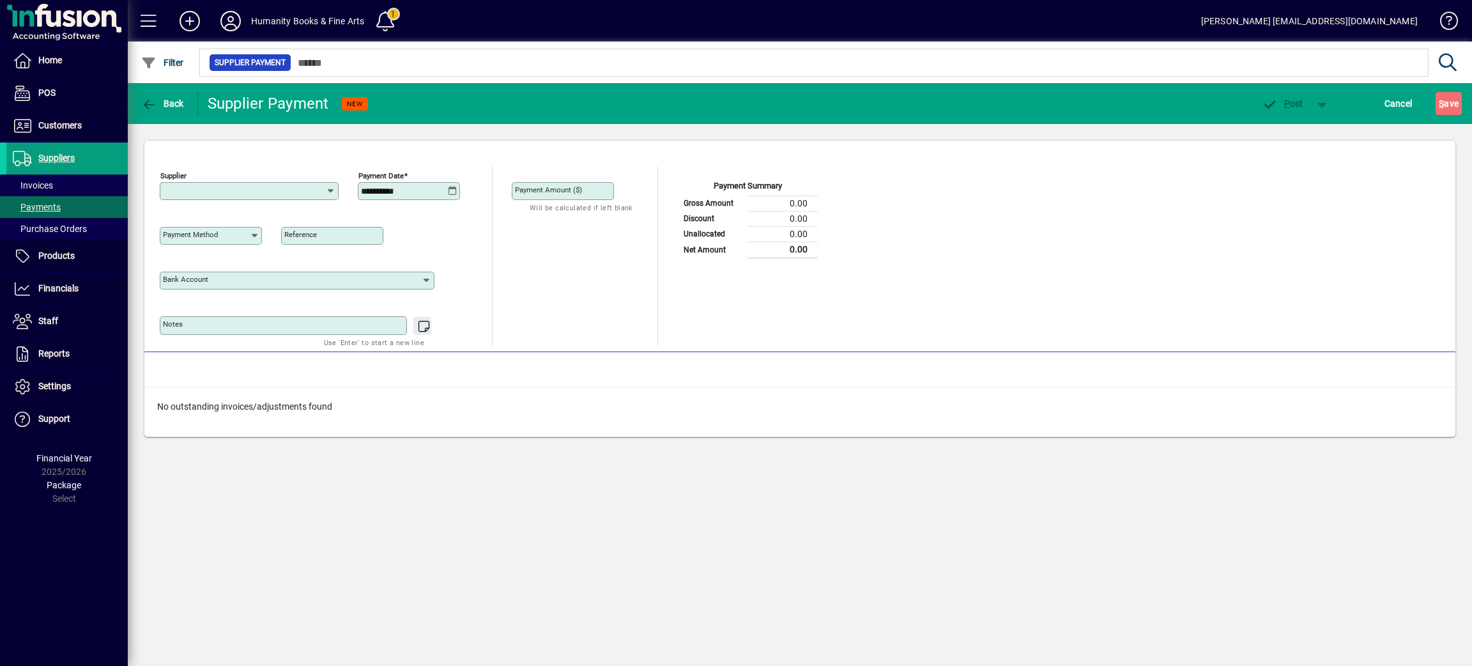
type input "**********"
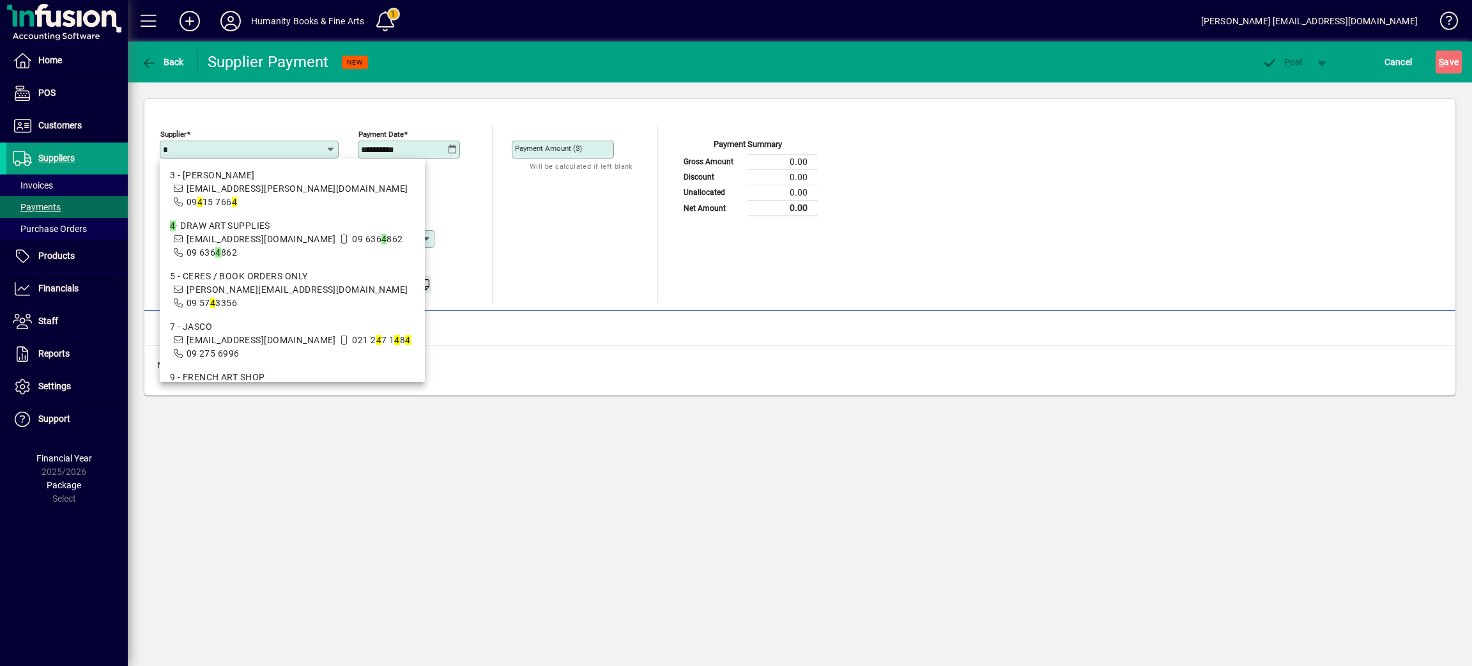
click at [308, 219] on div "4 - DRAW ART SUPPLIES" at bounding box center [292, 225] width 245 height 13
type input "**********"
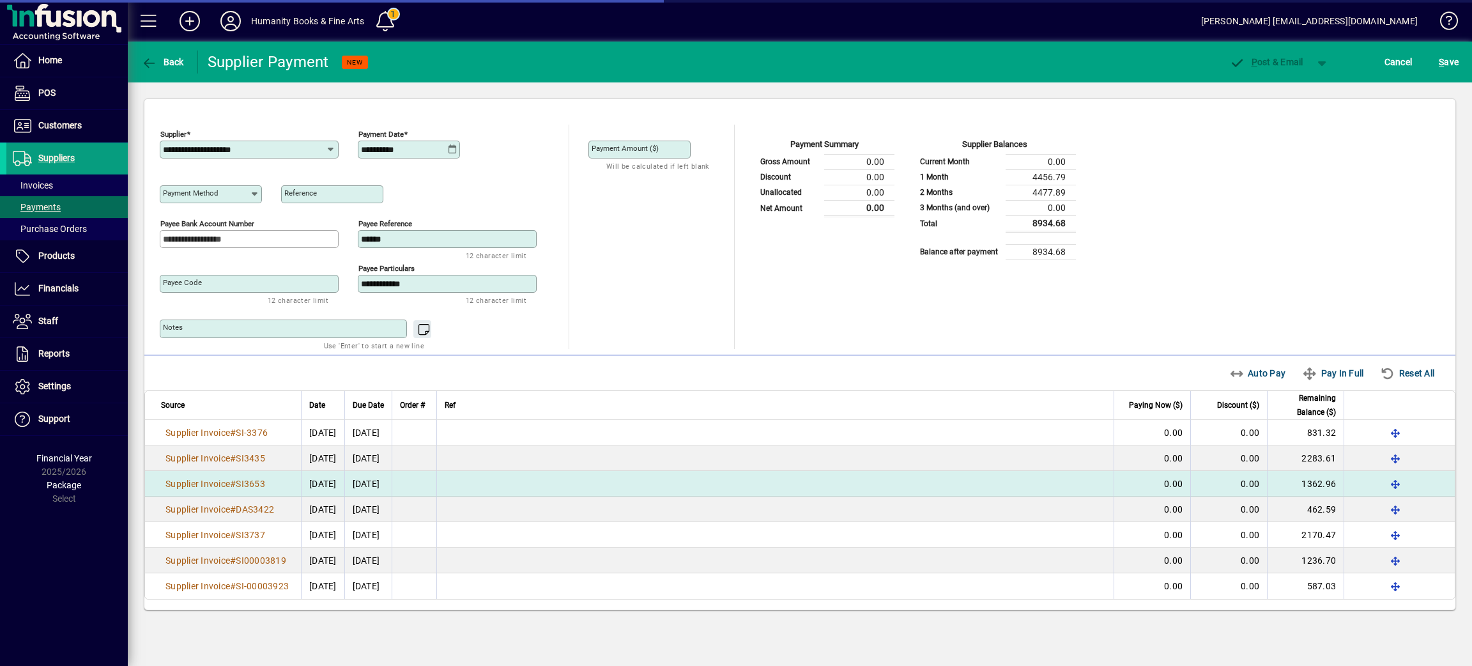
type input "**********"
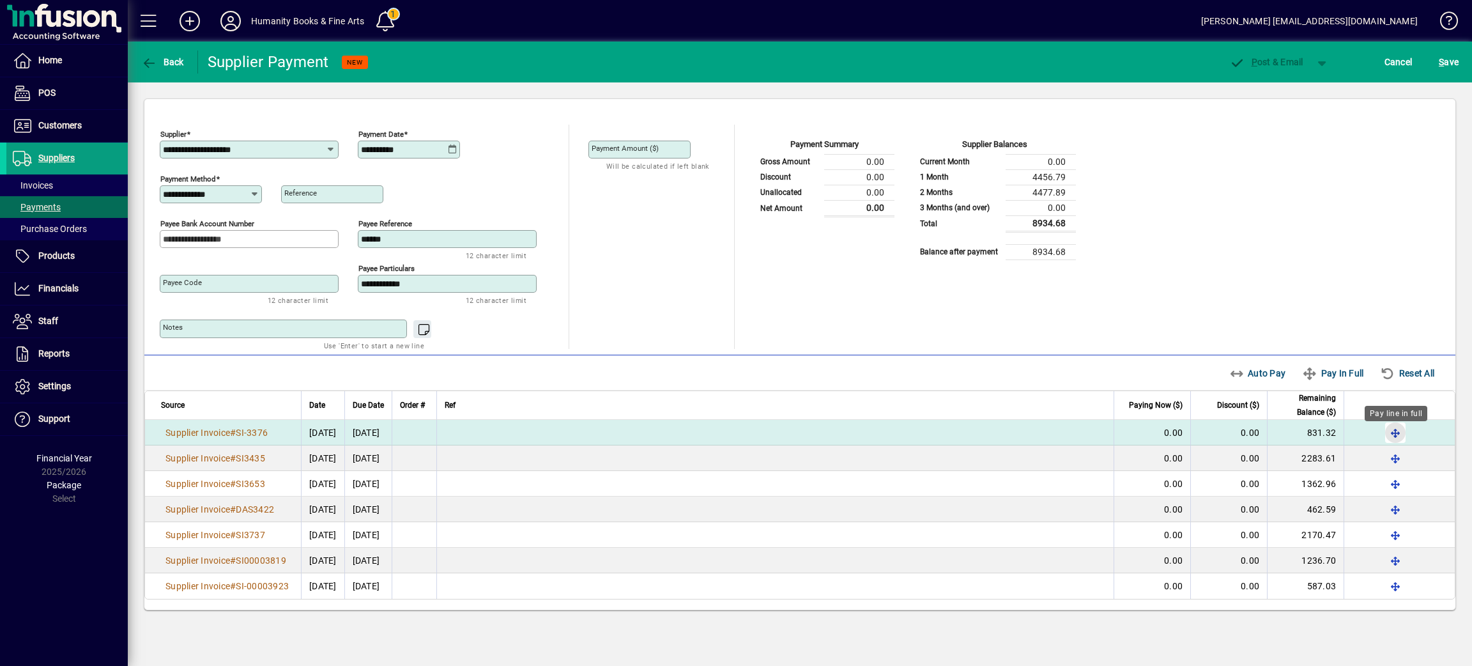
click at [1390, 437] on span "button" at bounding box center [1395, 432] width 31 height 31
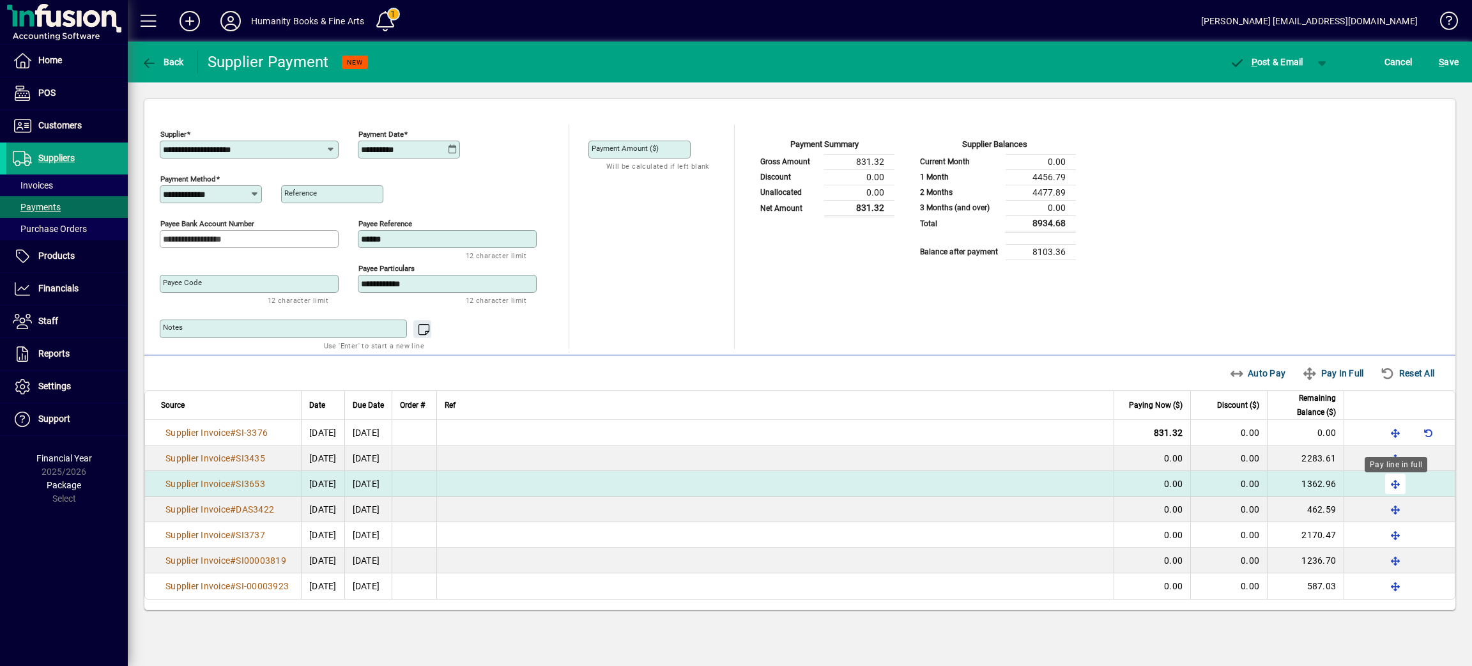
click at [1392, 484] on span "button" at bounding box center [1395, 483] width 31 height 31
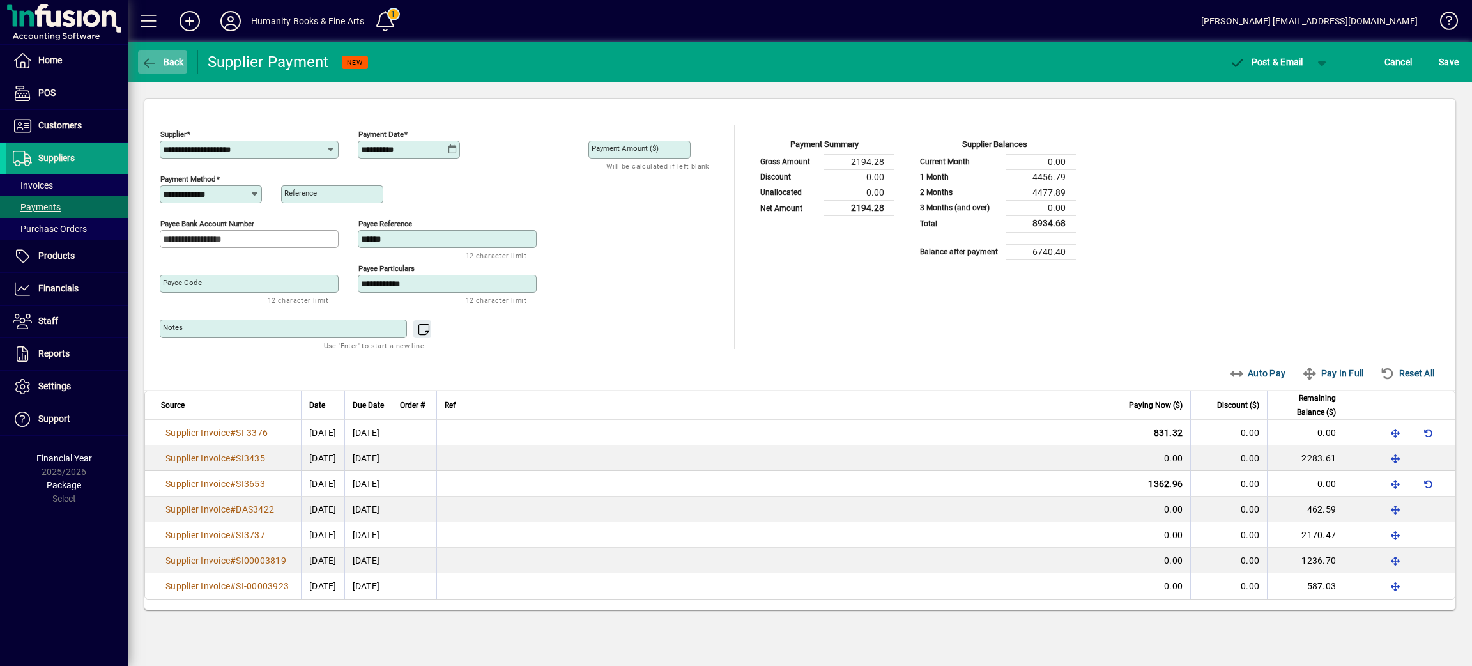
click at [139, 60] on span "button" at bounding box center [162, 62] width 49 height 31
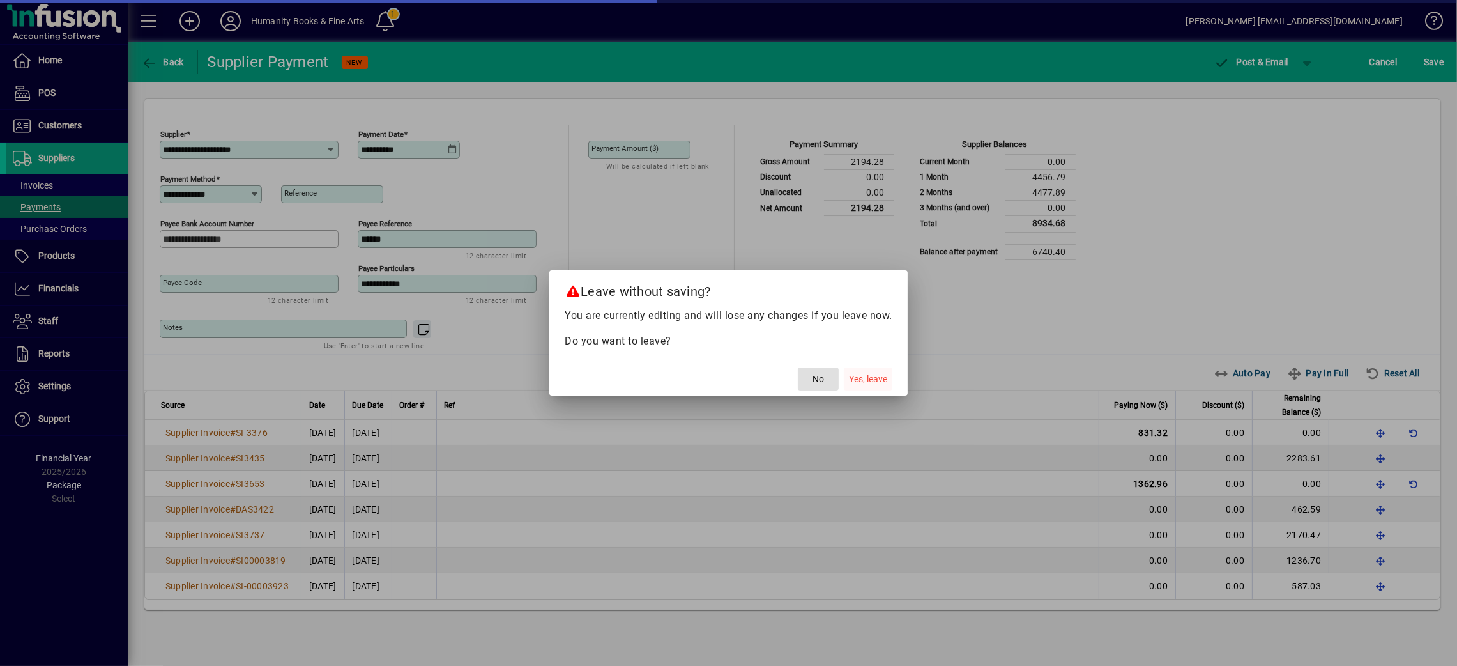
click at [872, 385] on span "Yes, leave" at bounding box center [868, 379] width 38 height 13
